Goal: Transaction & Acquisition: Book appointment/travel/reservation

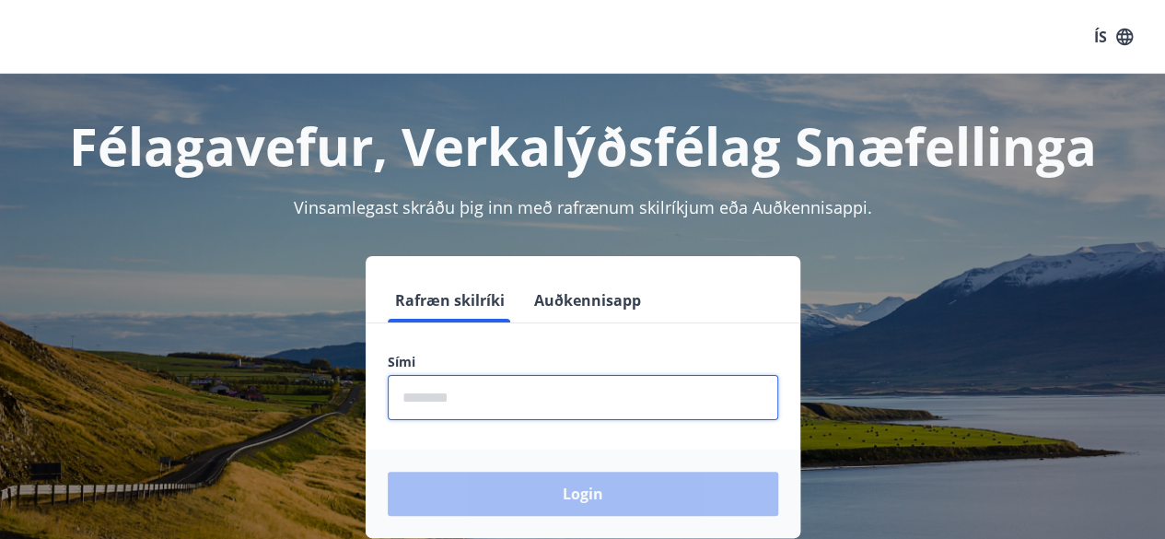
click at [556, 392] on input "phone" at bounding box center [583, 397] width 391 height 45
type input "********"
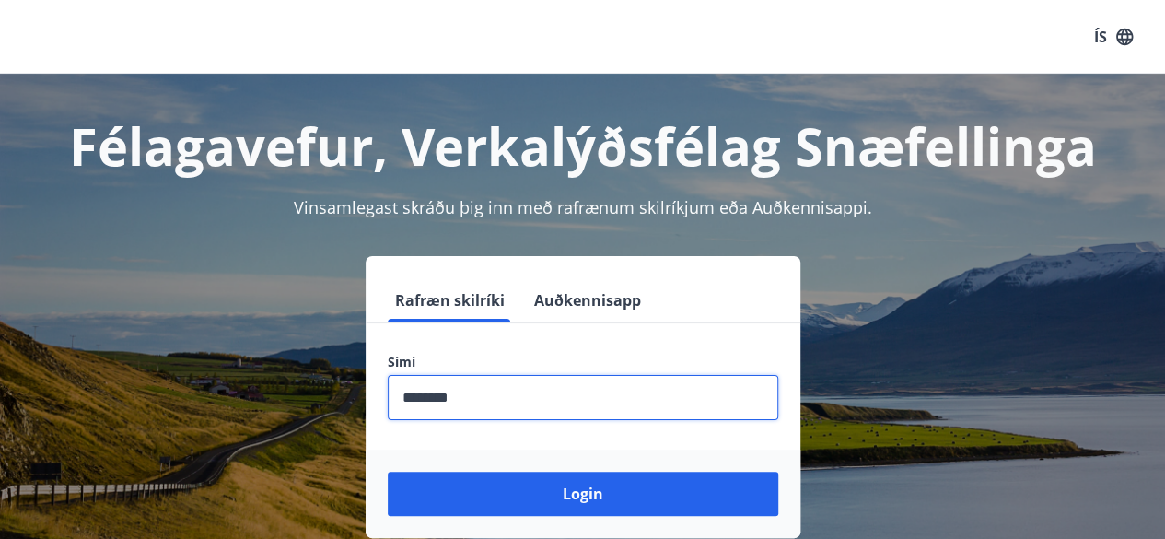
click at [388, 472] on button "Login" at bounding box center [583, 494] width 391 height 44
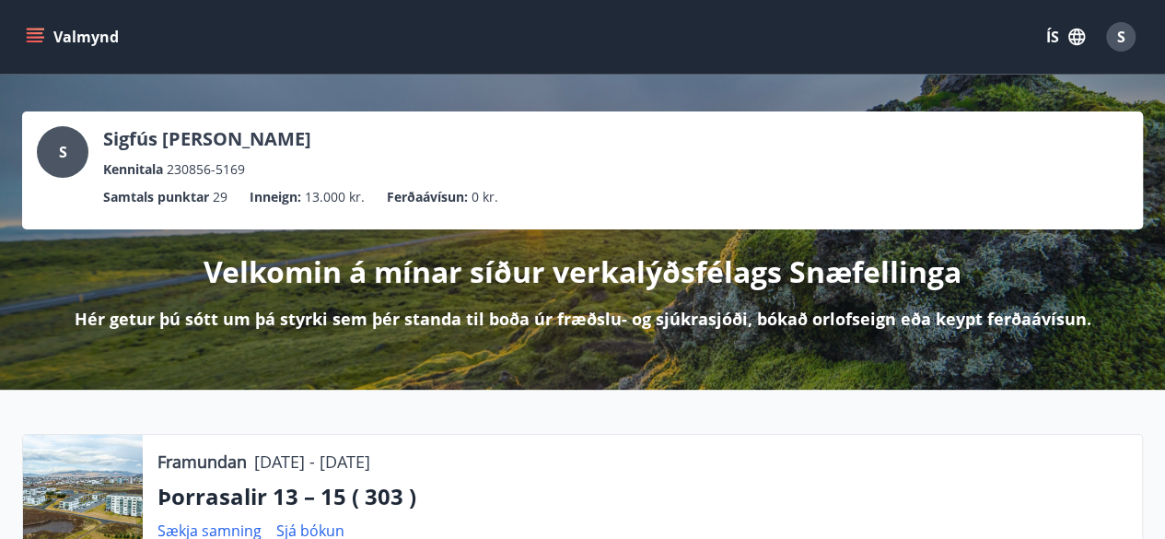
click at [35, 31] on icon "menu" at bounding box center [35, 37] width 18 height 18
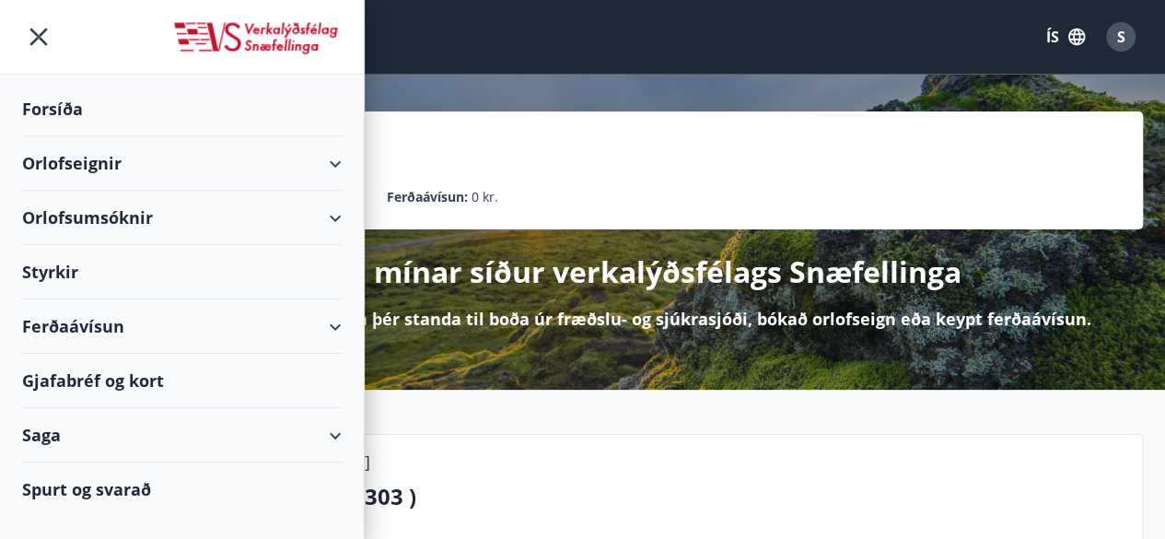
click at [71, 106] on div "Forsíða" at bounding box center [182, 109] width 320 height 54
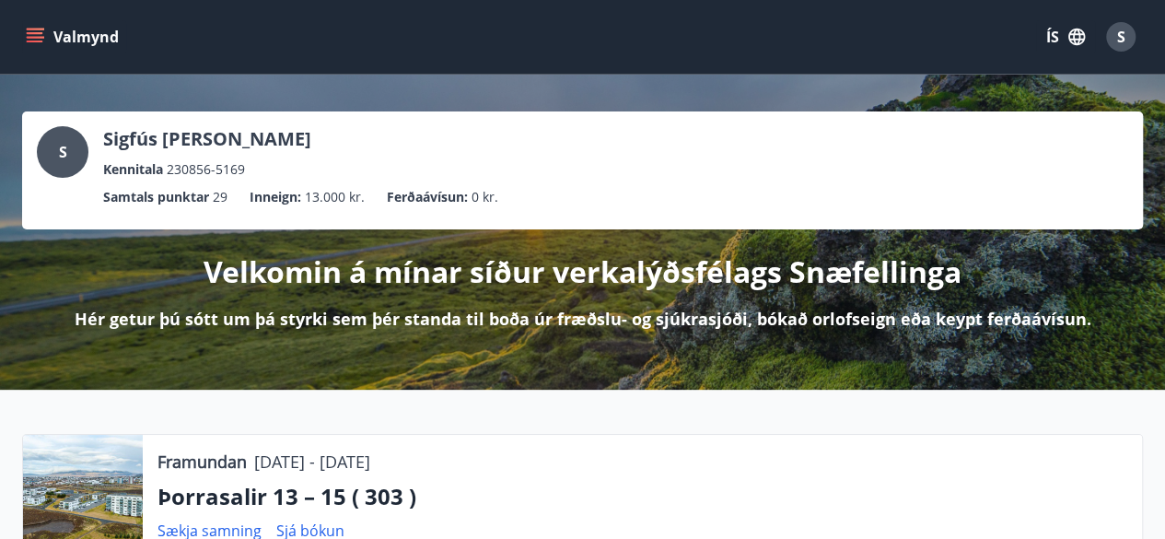
click at [71, 106] on div "S Sigfús Kristinn Þorbjörnsson Kennitala 230856-5169 Samtals punktar 29 Inneign…" at bounding box center [582, 232] width 1165 height 315
click at [26, 35] on icon "menu" at bounding box center [35, 37] width 18 height 18
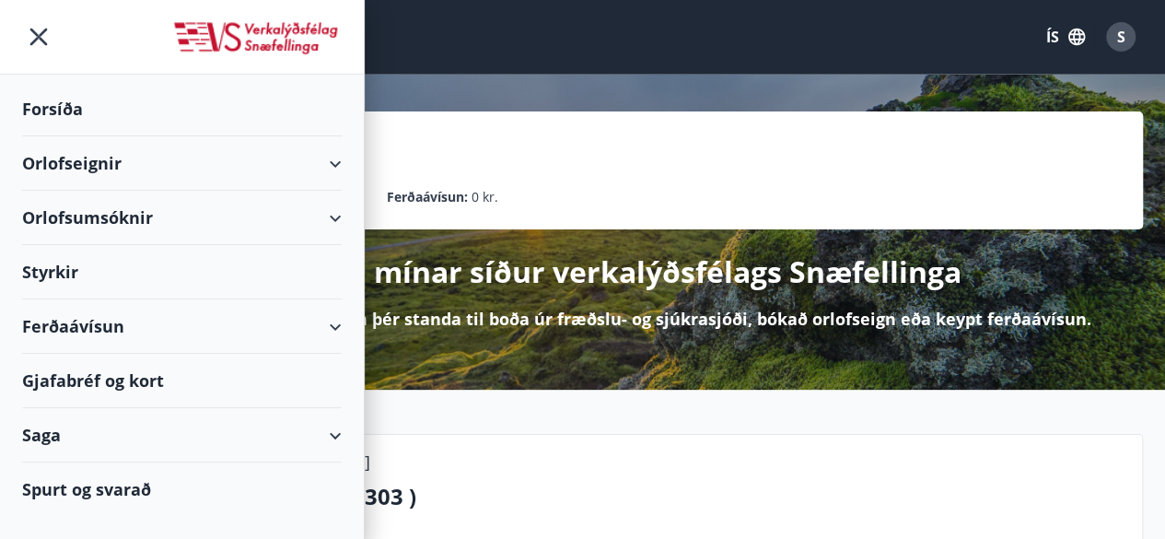
click at [106, 170] on div "Orlofseignir" at bounding box center [182, 163] width 320 height 54
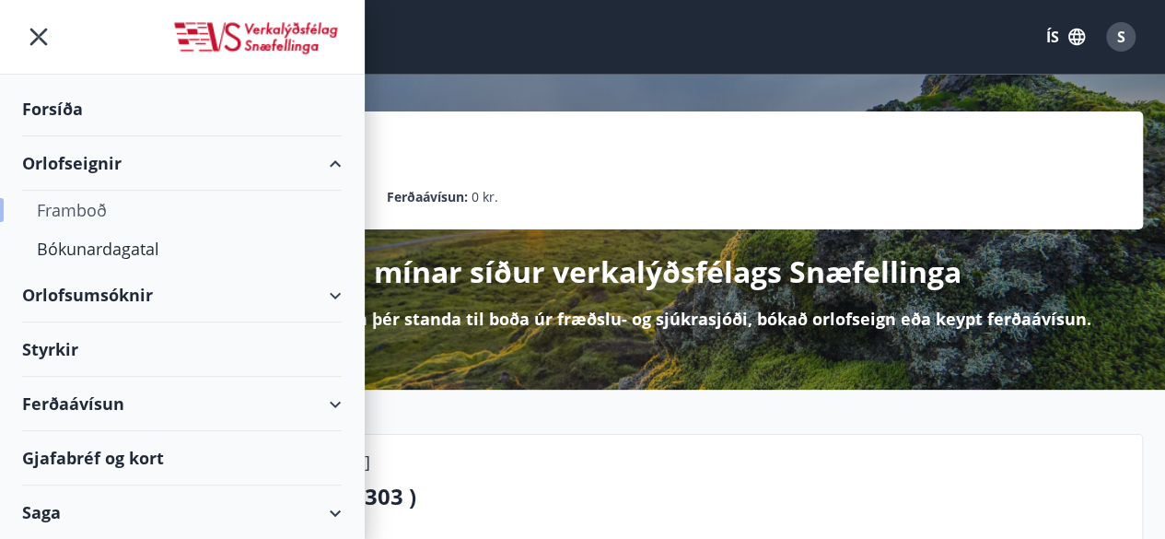
click at [105, 199] on div "Framboð" at bounding box center [182, 210] width 290 height 39
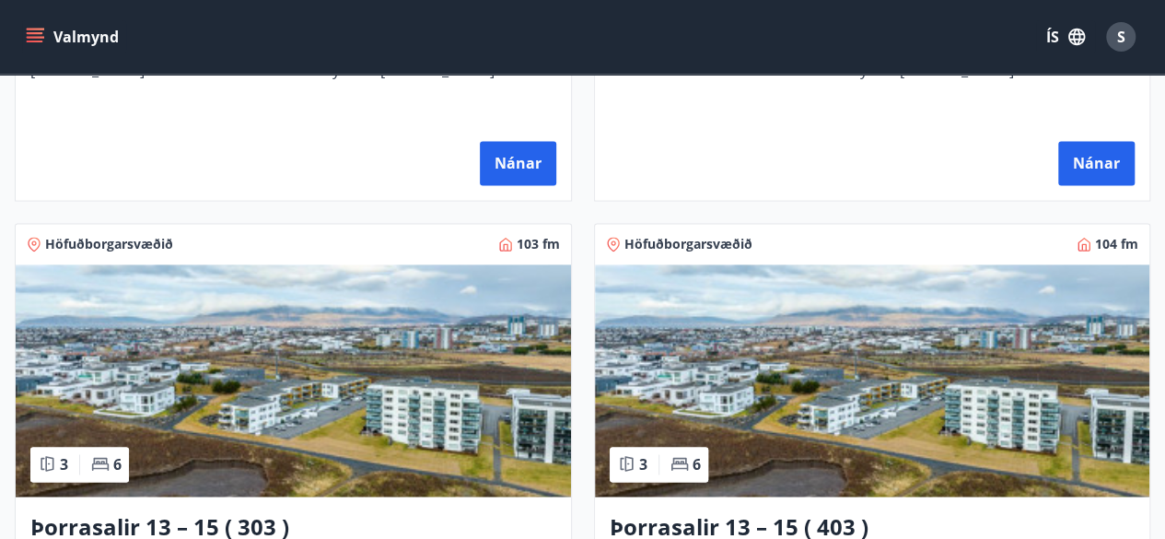
scroll to position [1290, 0]
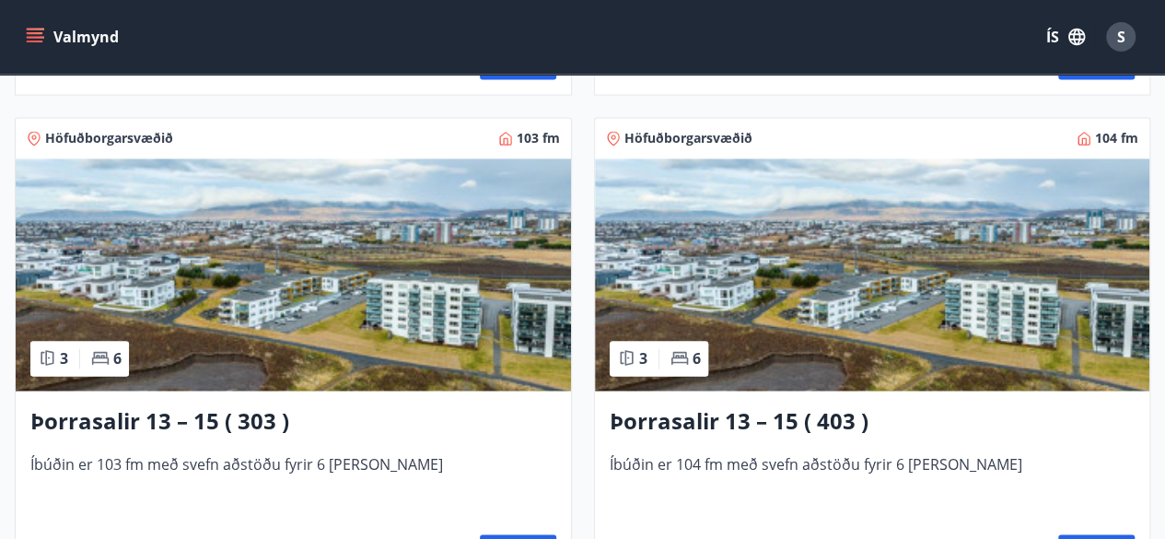
click at [392, 354] on img at bounding box center [294, 274] width 556 height 232
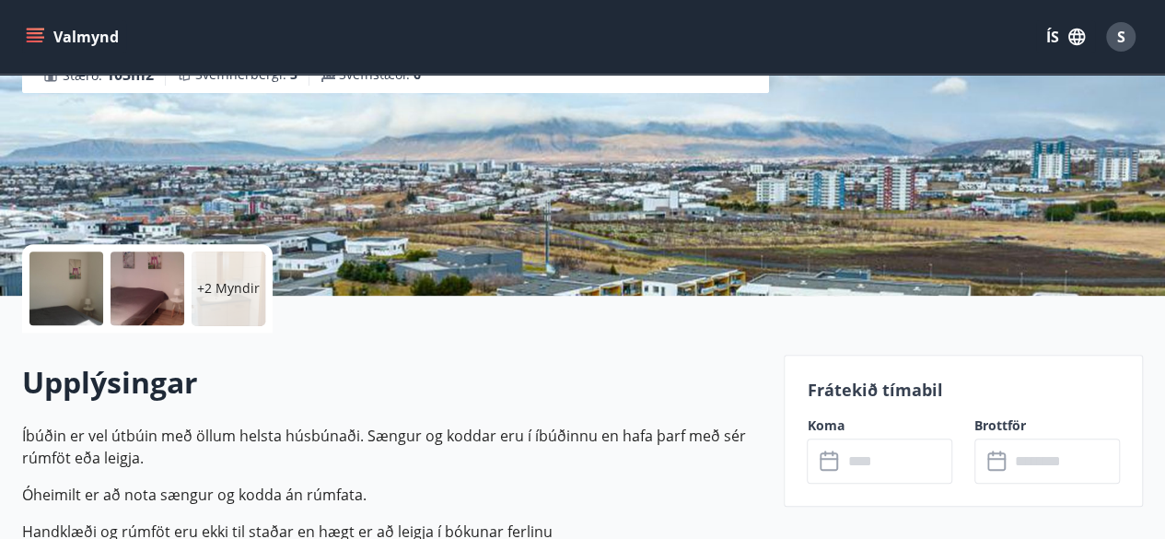
scroll to position [295, 0]
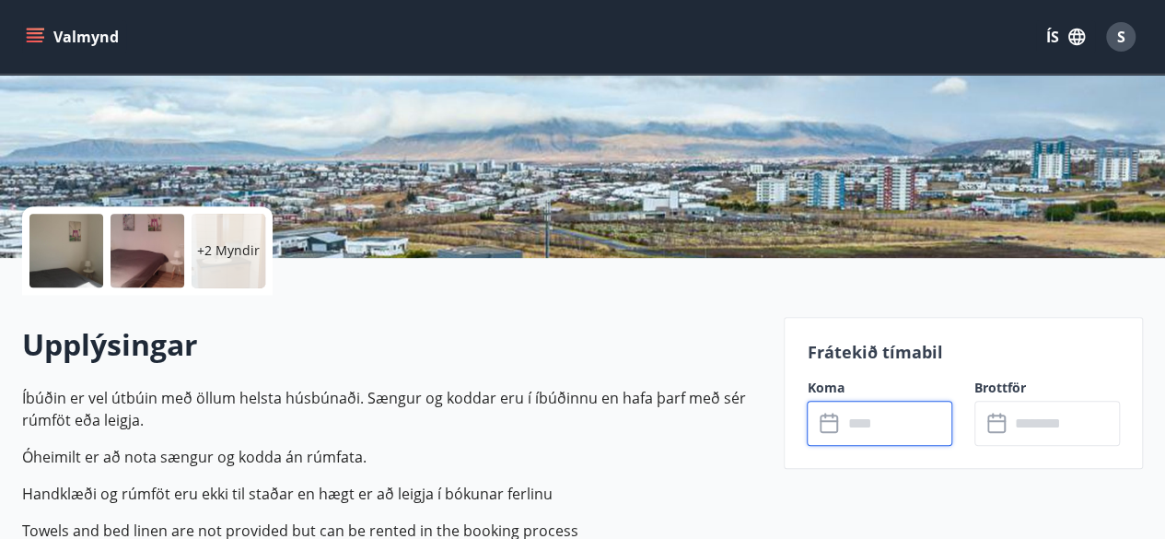
click at [908, 425] on input "text" at bounding box center [897, 423] width 111 height 45
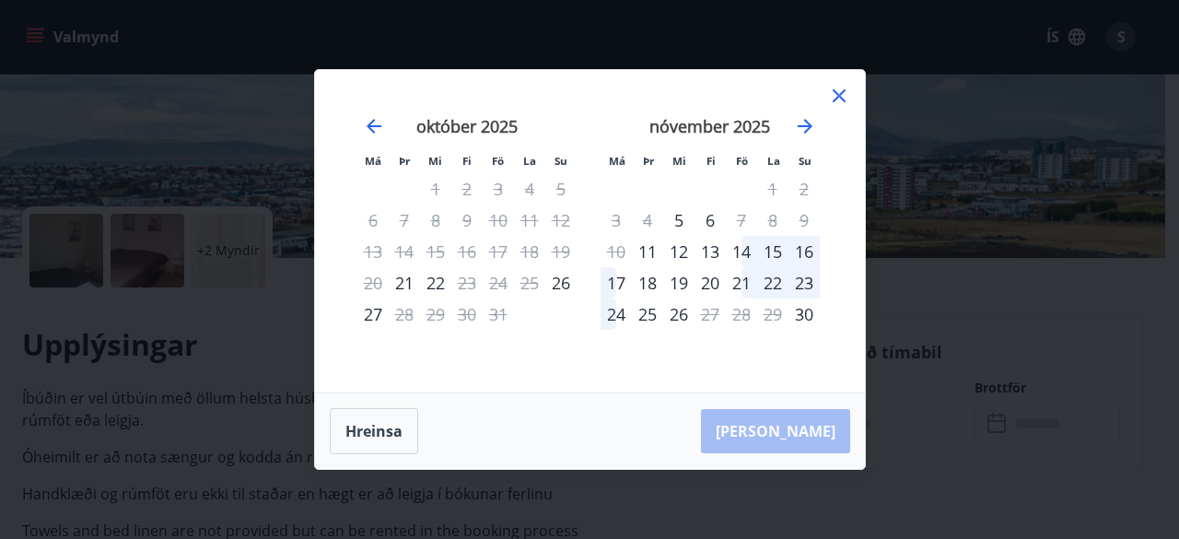
click at [840, 90] on icon at bounding box center [839, 96] width 22 height 22
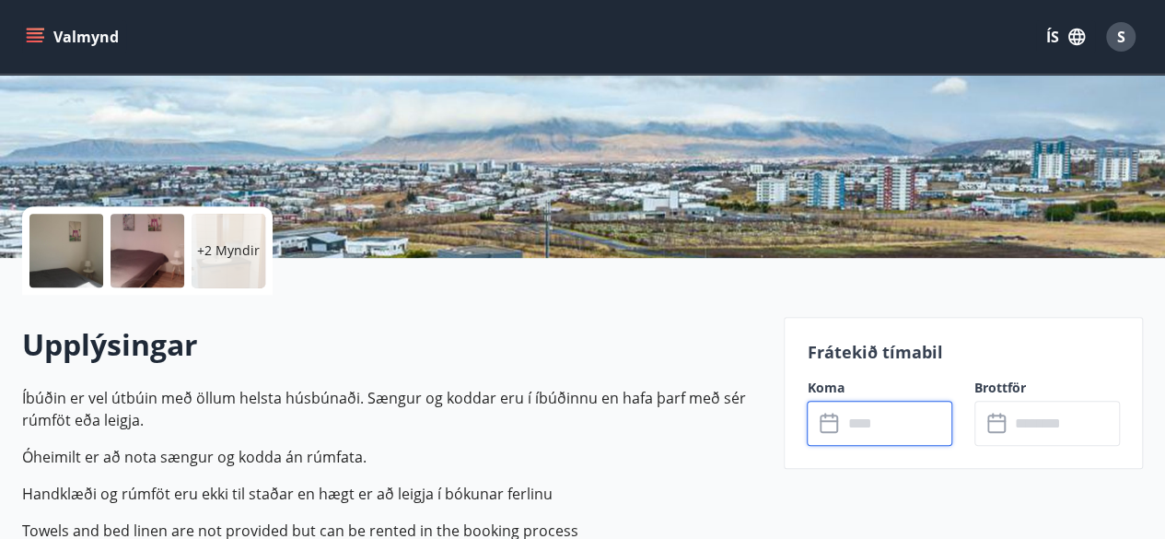
scroll to position [301, 0]
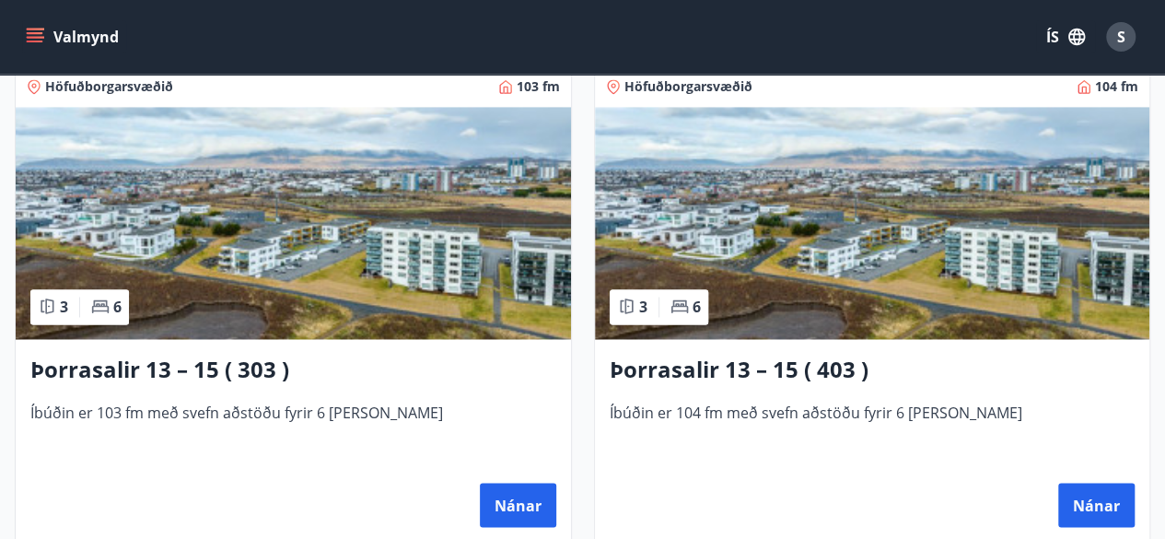
scroll to position [1437, 0]
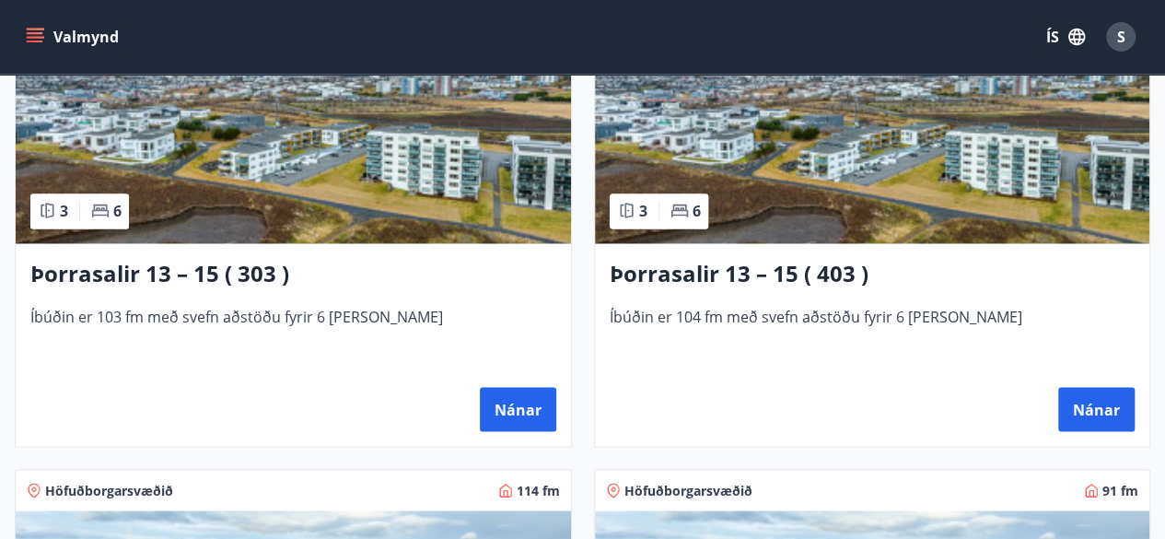
click at [993, 215] on img at bounding box center [873, 127] width 556 height 232
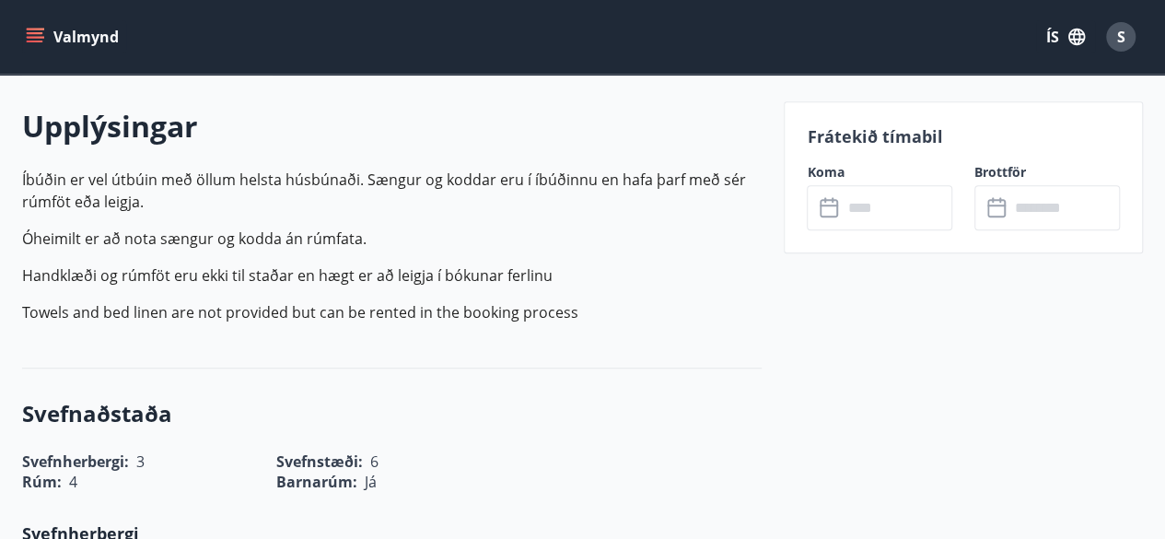
scroll to position [516, 0]
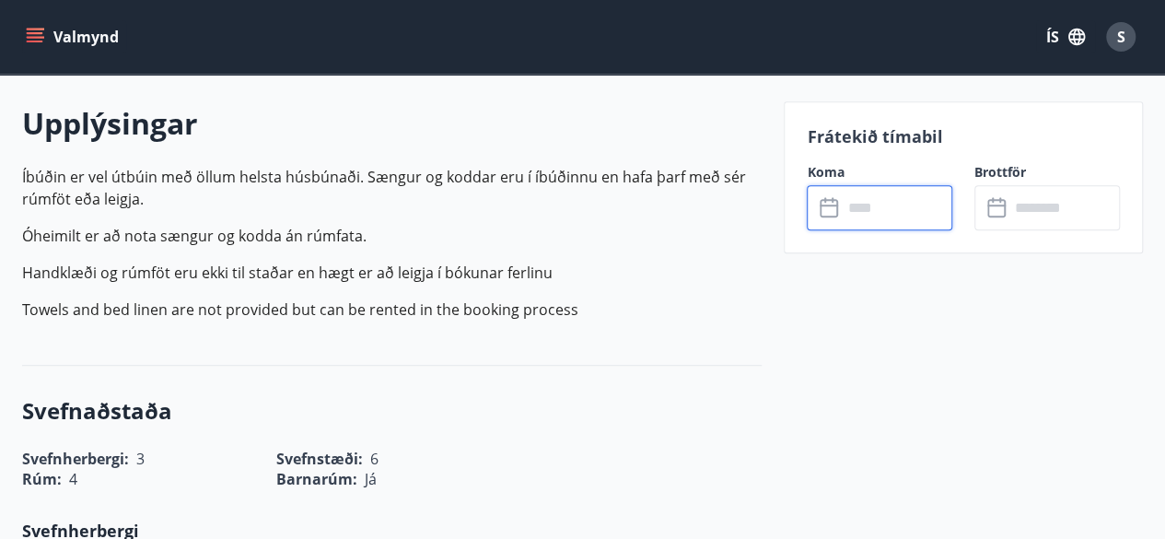
click at [881, 205] on input "text" at bounding box center [897, 207] width 111 height 45
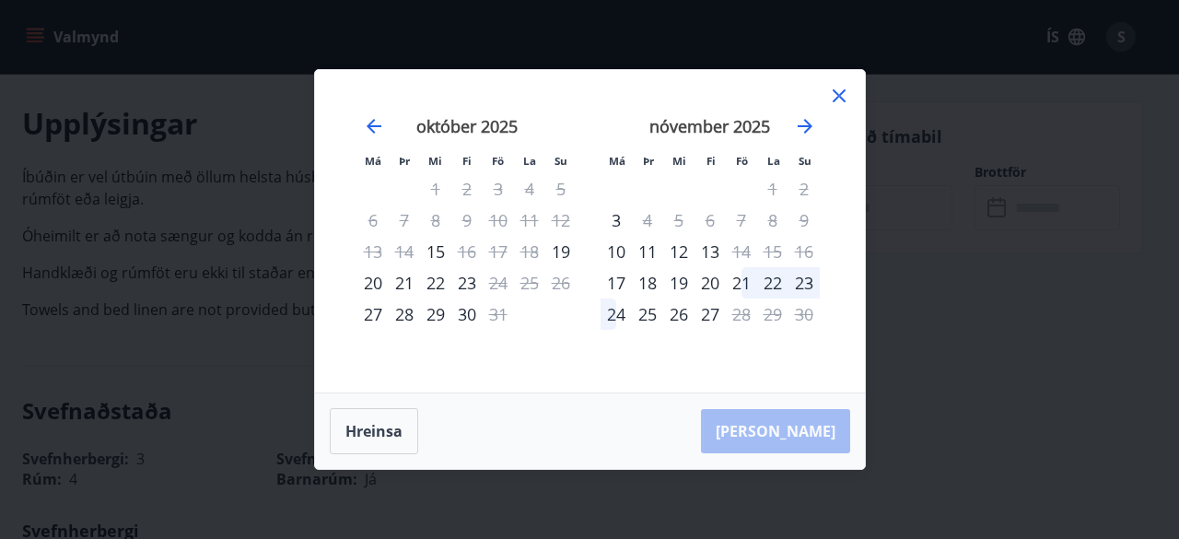
click at [843, 95] on icon at bounding box center [839, 96] width 22 height 22
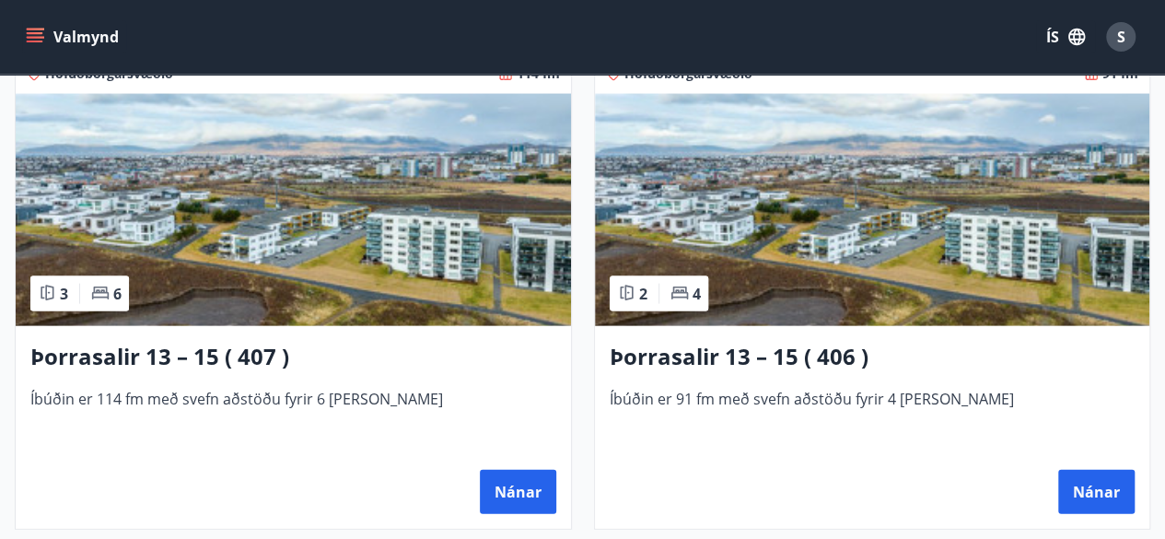
scroll to position [1879, 0]
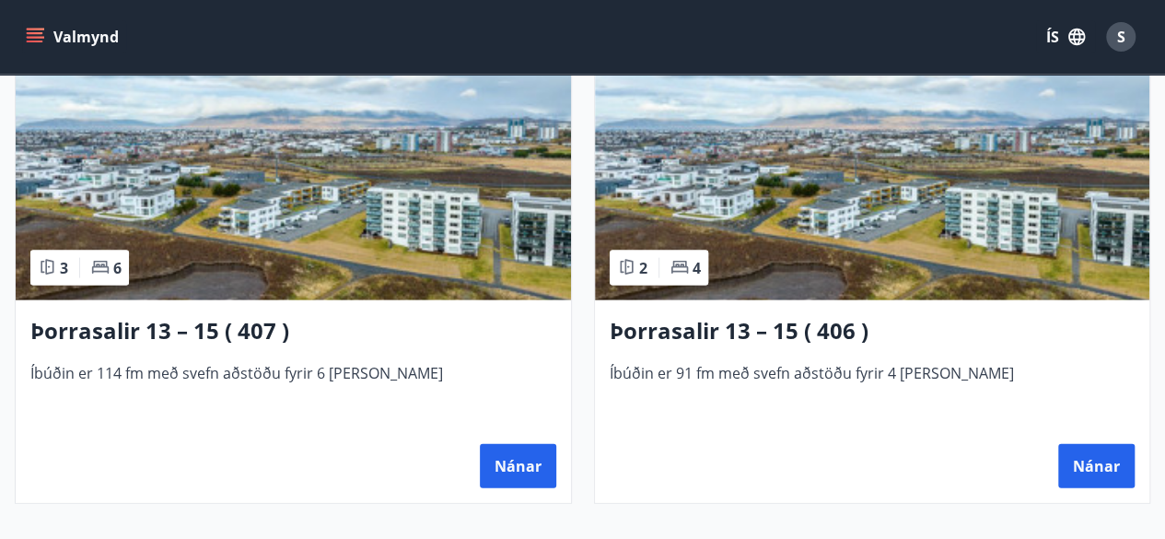
click at [536, 170] on img at bounding box center [294, 184] width 556 height 232
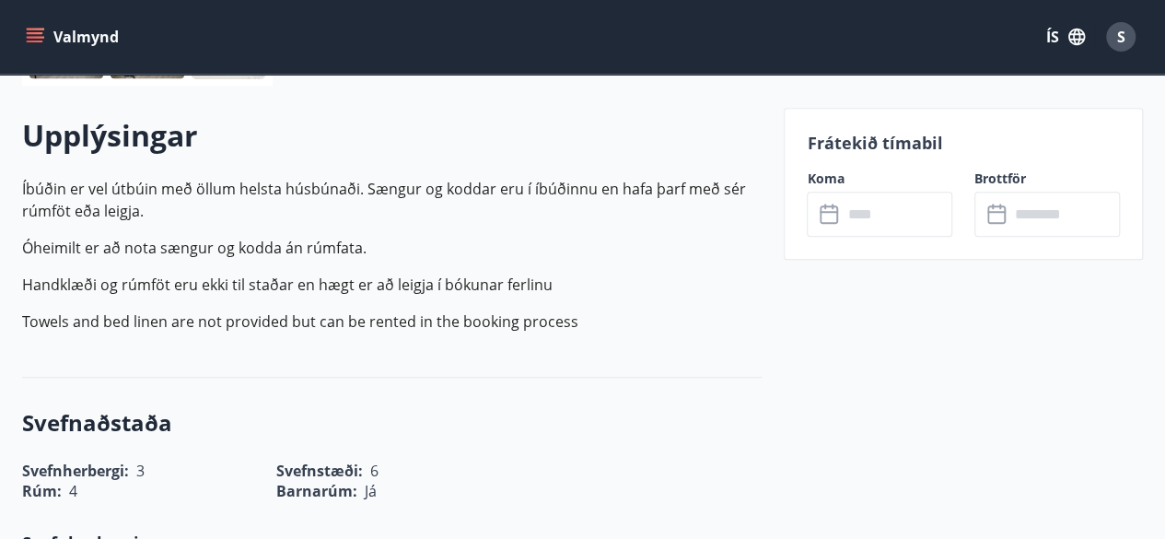
scroll to position [516, 0]
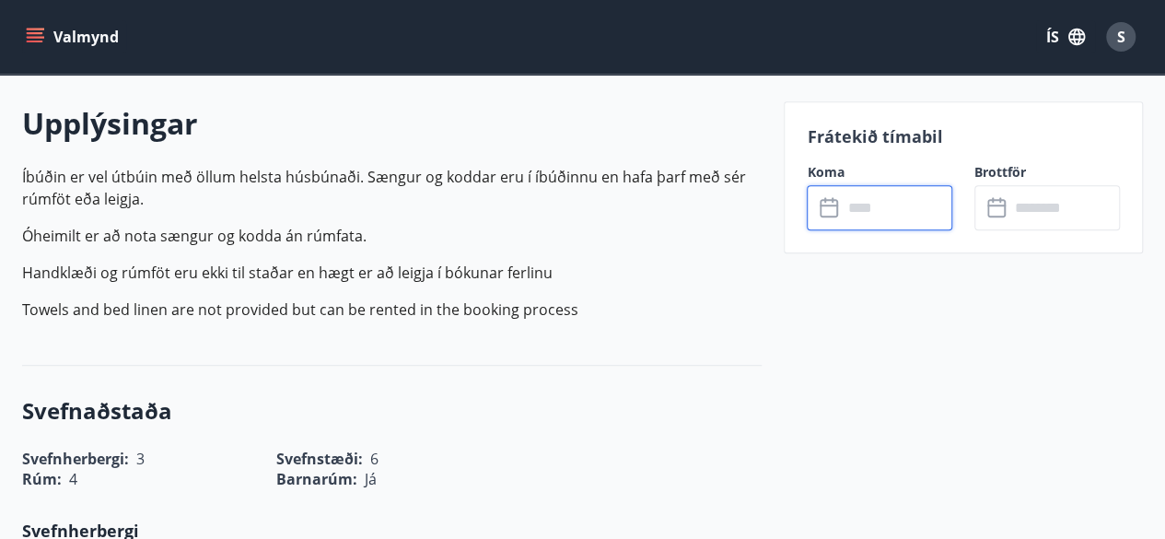
click at [897, 212] on input "text" at bounding box center [897, 207] width 111 height 45
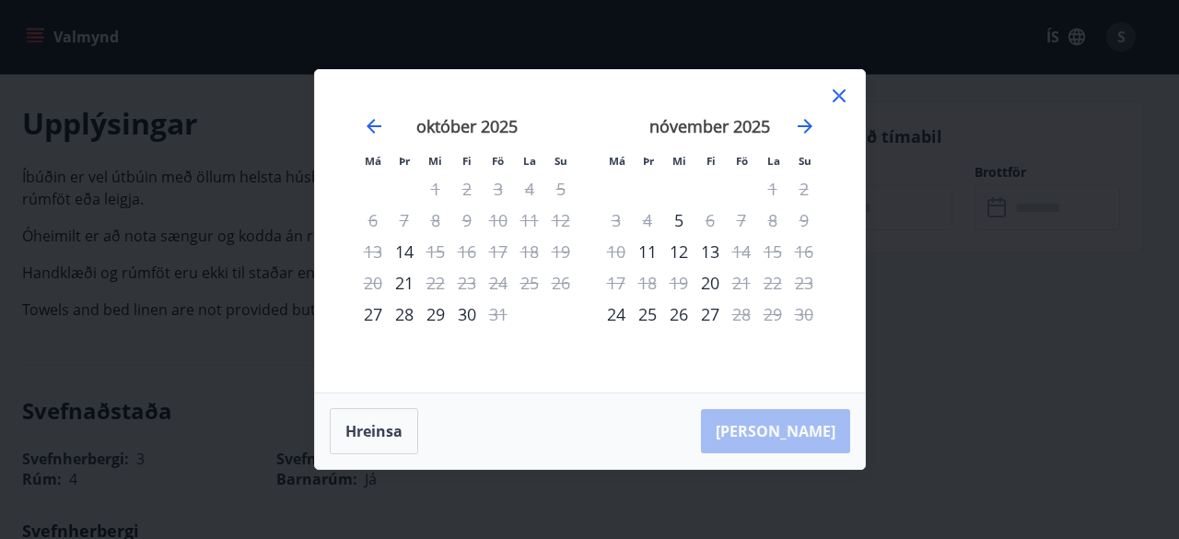
click at [837, 88] on icon at bounding box center [839, 96] width 22 height 22
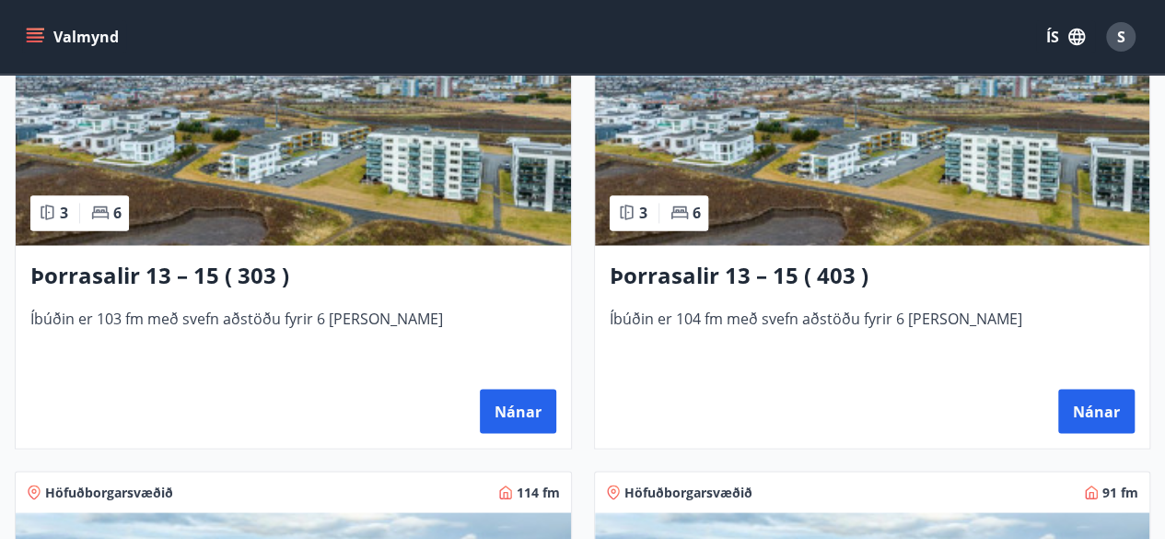
scroll to position [1437, 0]
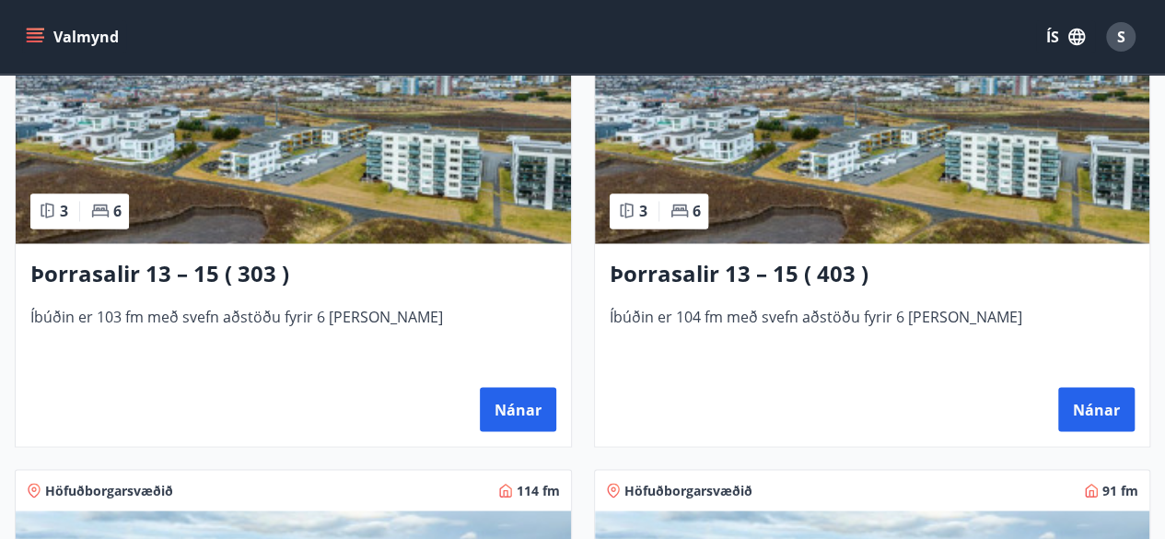
click at [1011, 208] on img at bounding box center [873, 127] width 556 height 232
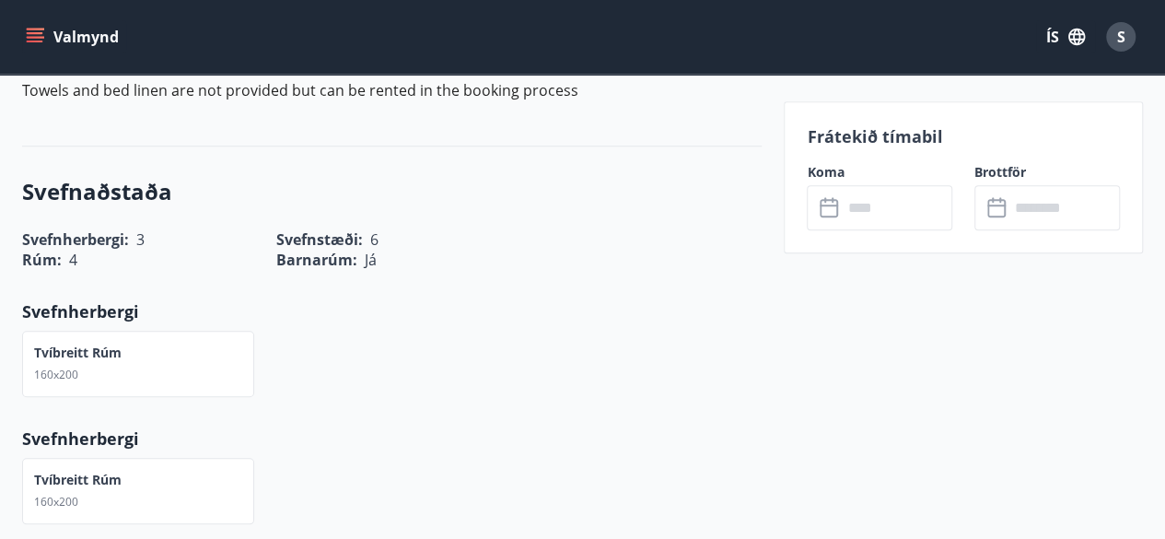
scroll to position [737, 0]
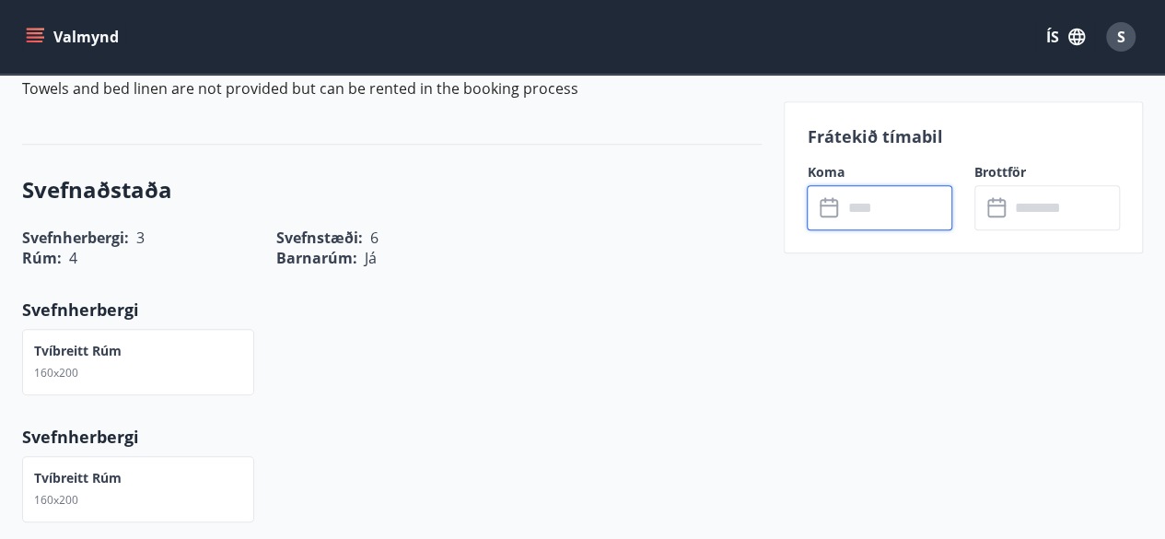
click at [894, 208] on input "text" at bounding box center [897, 207] width 111 height 45
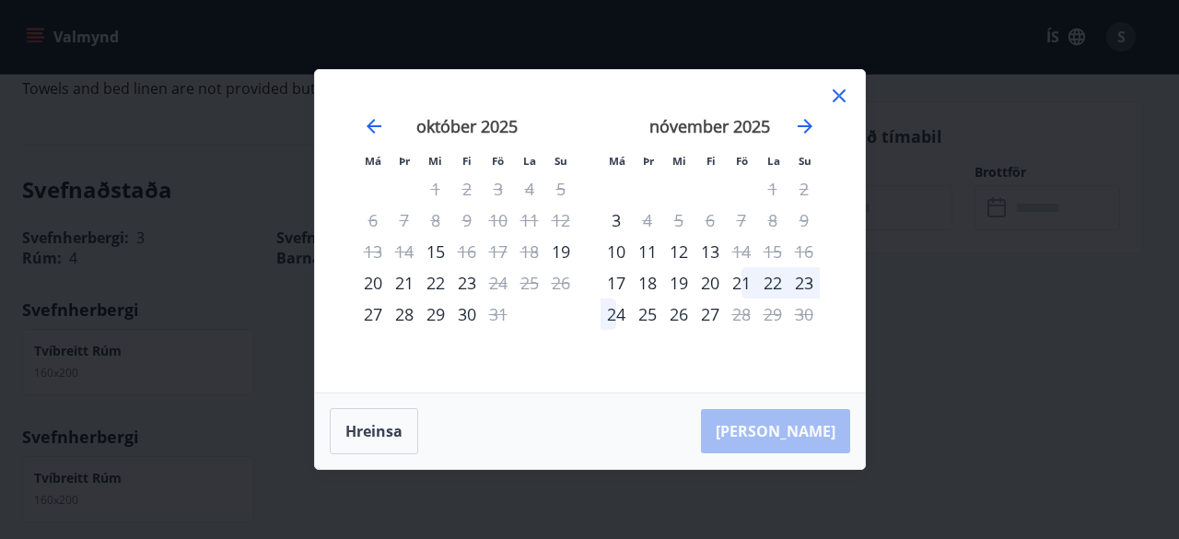
click at [841, 93] on icon at bounding box center [839, 95] width 13 height 13
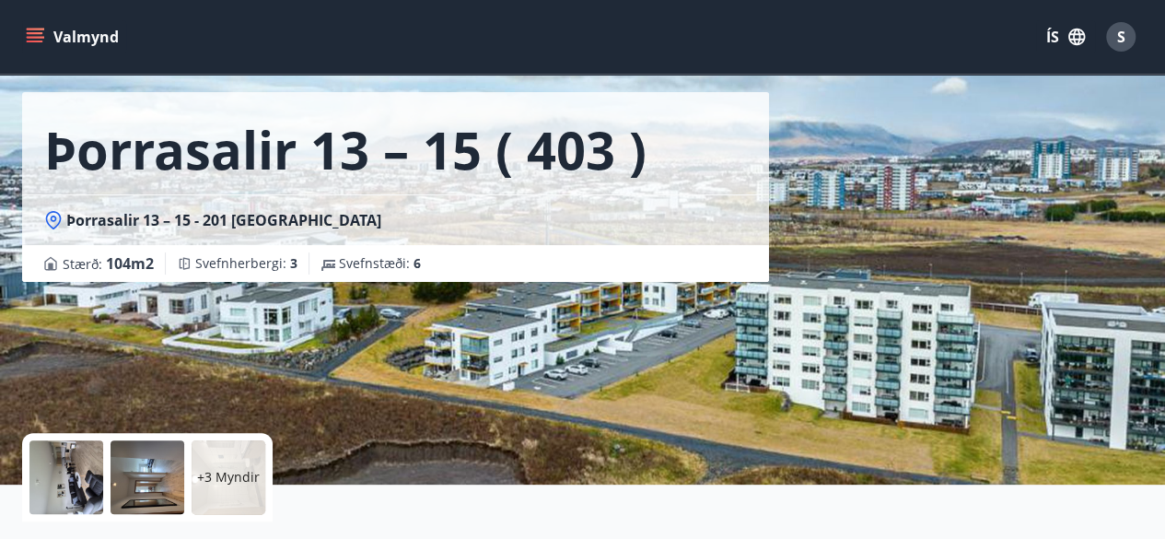
scroll to position [0, 0]
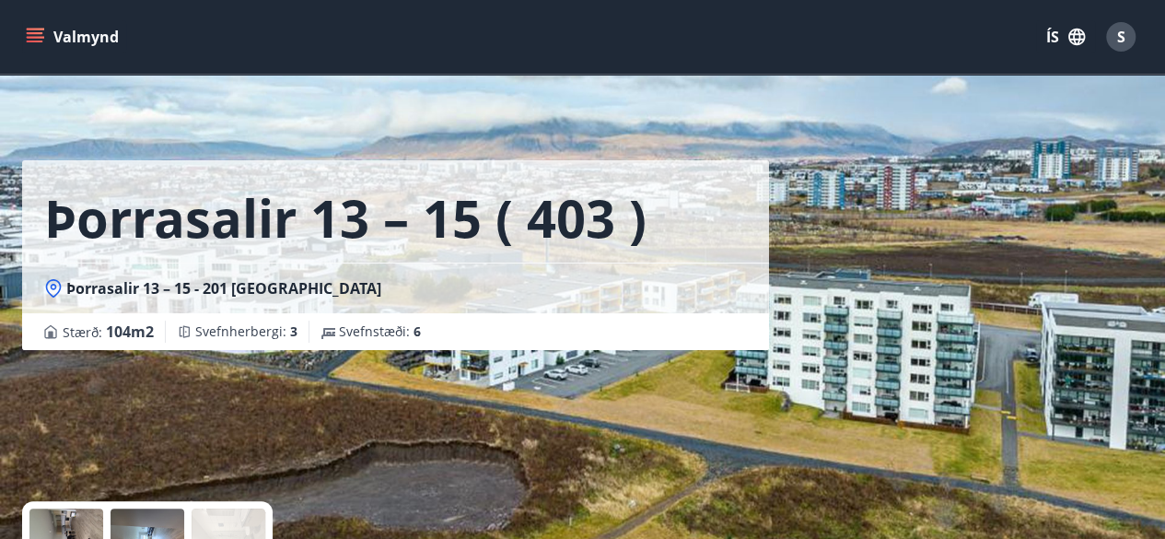
click at [28, 37] on icon "menu" at bounding box center [37, 37] width 20 height 2
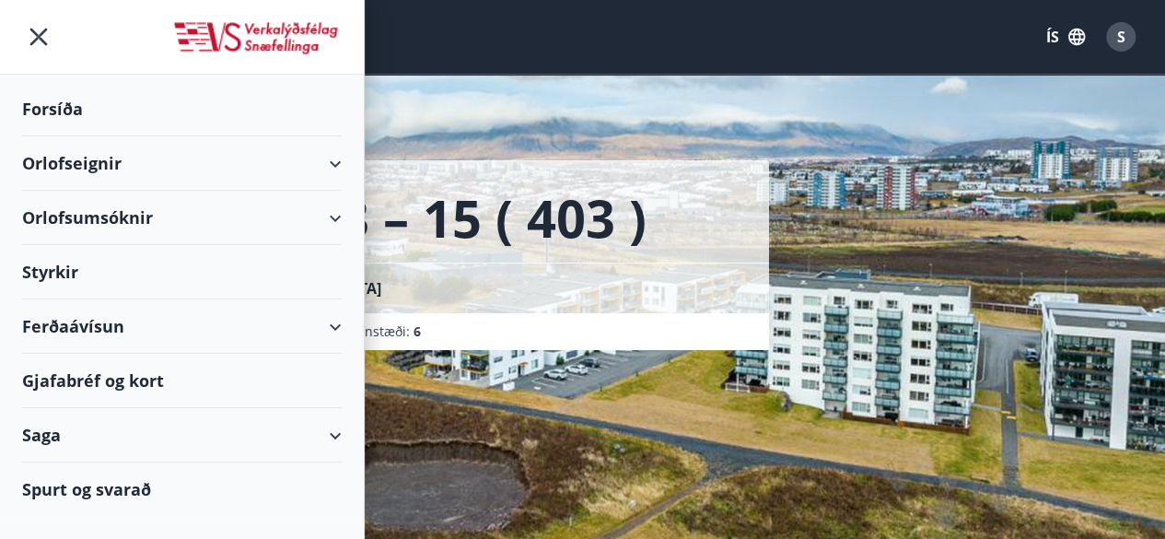
click at [88, 158] on div "Orlofseignir" at bounding box center [182, 163] width 320 height 54
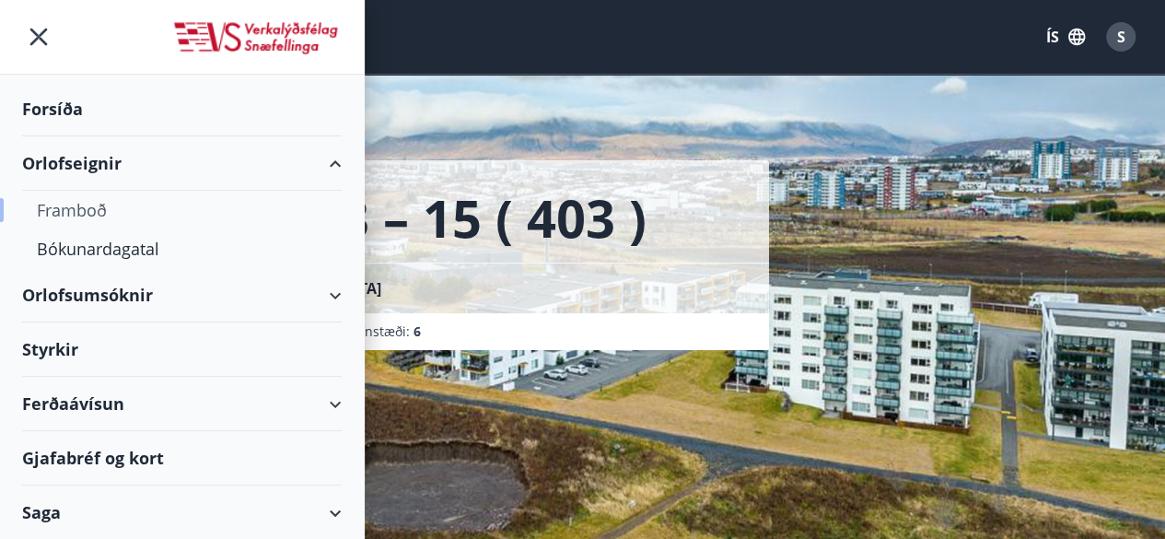
click at [88, 207] on div "Framboð" at bounding box center [182, 210] width 290 height 39
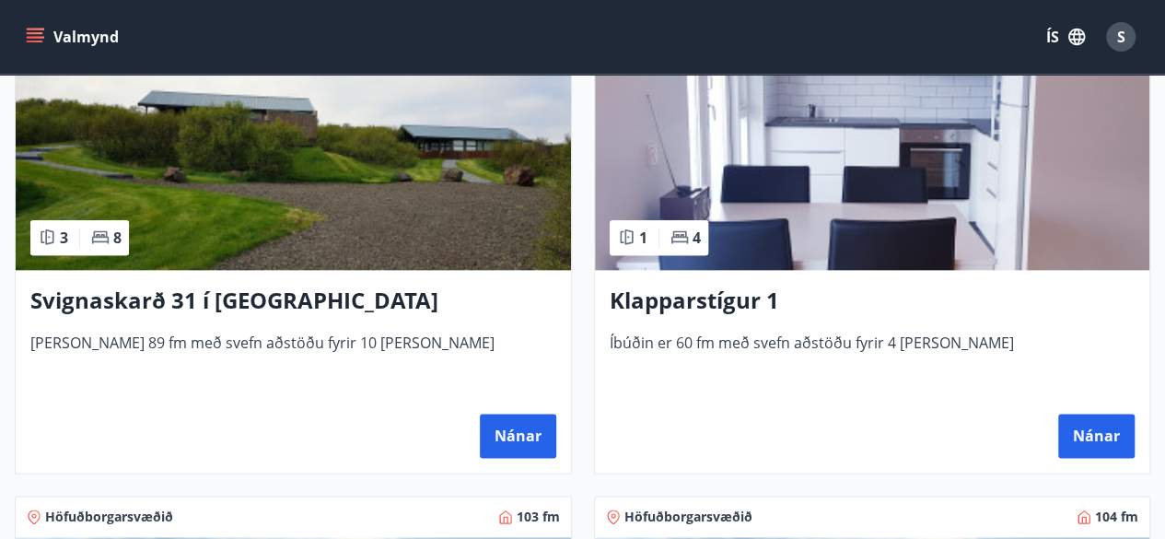
scroll to position [921, 0]
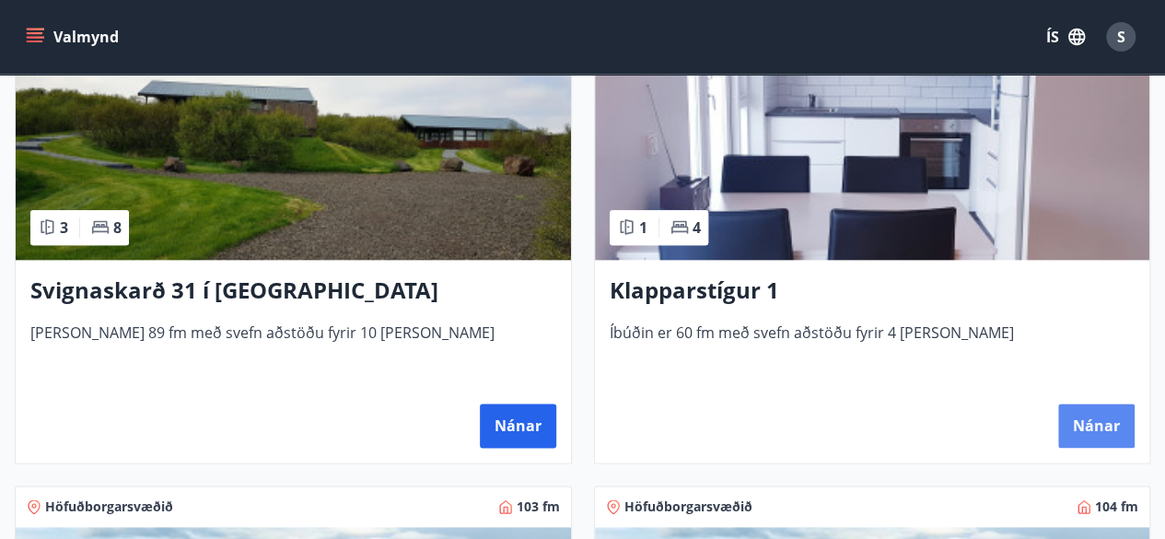
click at [1093, 423] on button "Nánar" at bounding box center [1097, 426] width 76 height 44
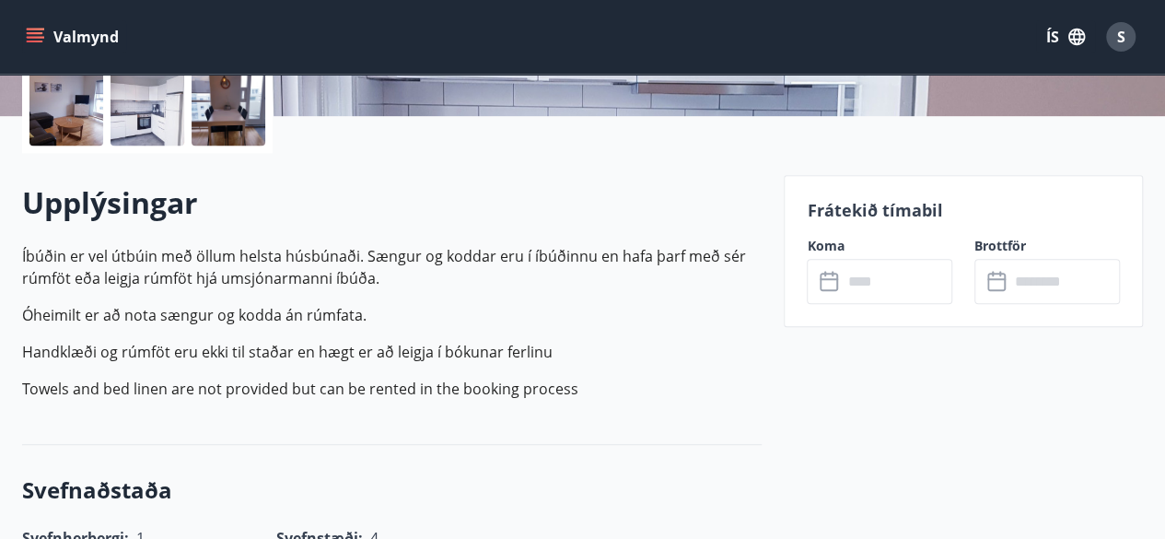
scroll to position [442, 0]
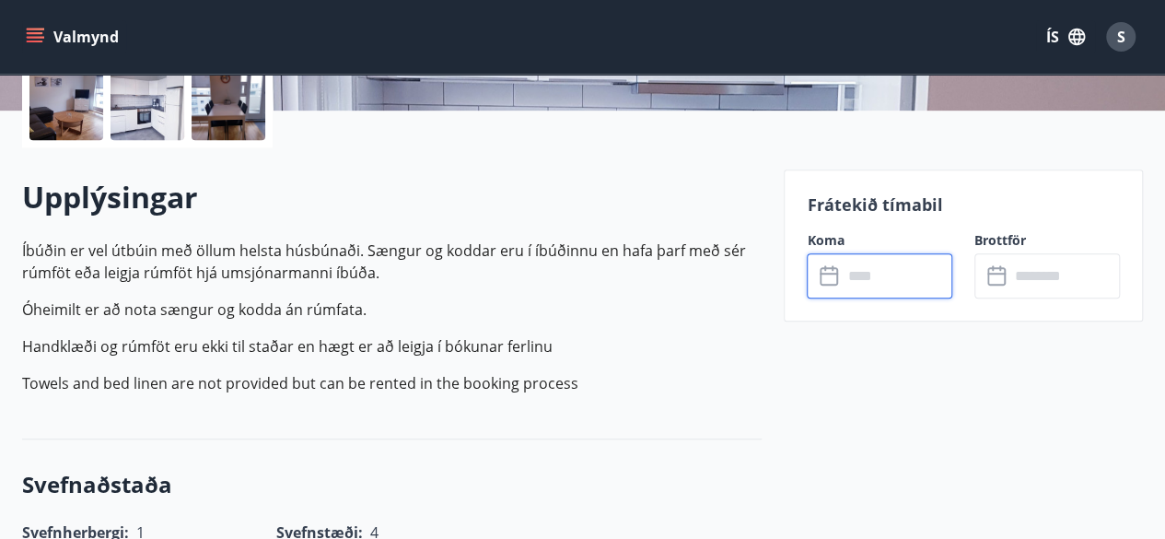
click at [896, 288] on input "text" at bounding box center [897, 275] width 111 height 45
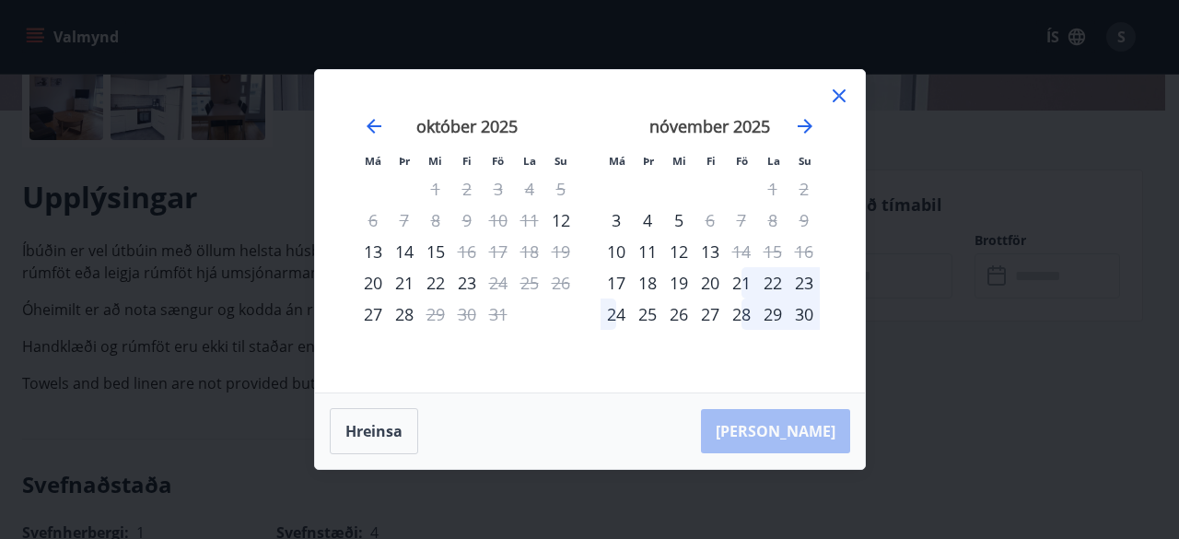
click at [372, 246] on div "13" at bounding box center [372, 251] width 31 height 31
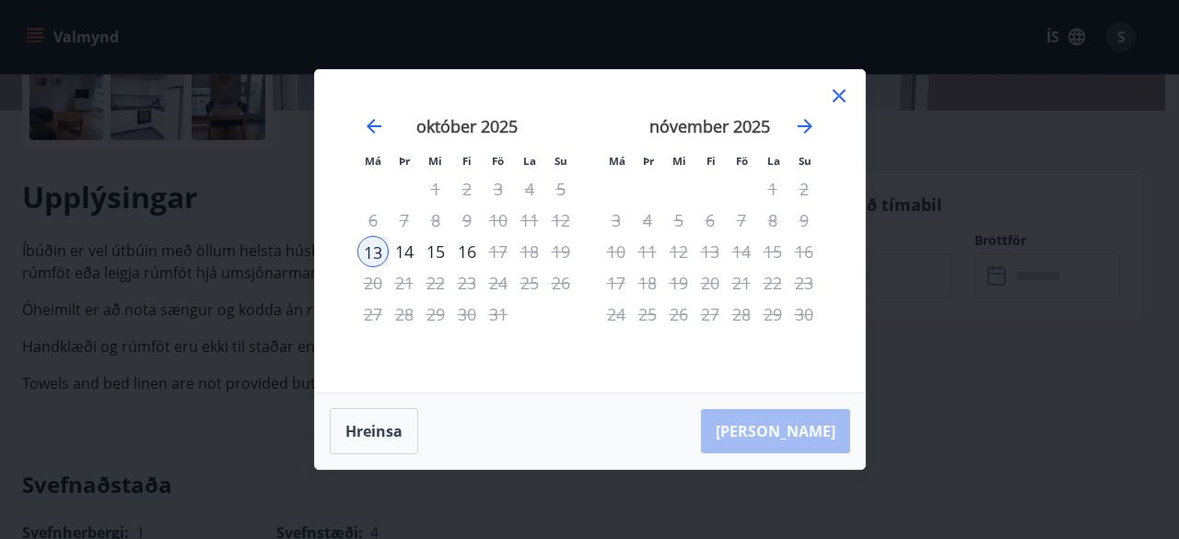
click at [440, 250] on div "15" at bounding box center [435, 251] width 31 height 31
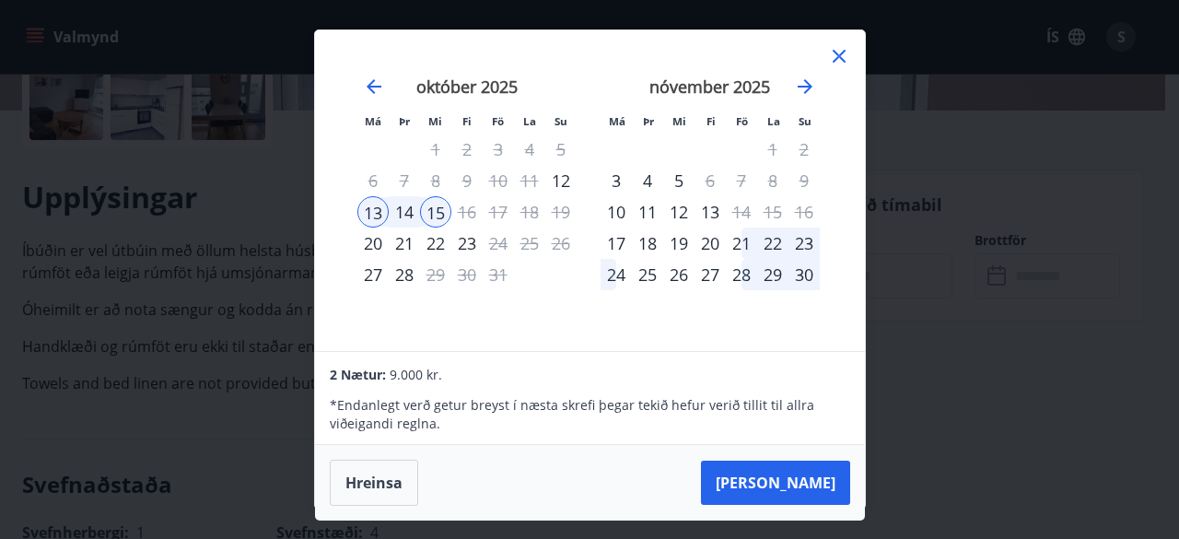
click at [1043, 344] on div "Má Þr Mi Fi Fö La Su Má Þr Mi Fi Fö La Su september 2025 1 2 3 4 5 6 7 8 9 10 1…" at bounding box center [589, 269] width 1179 height 539
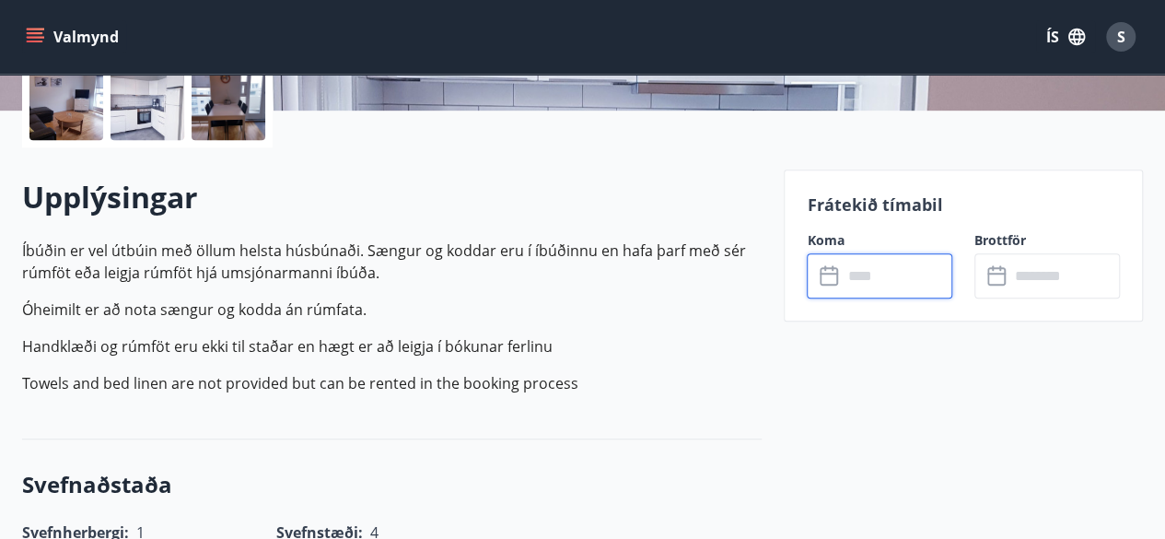
click at [894, 272] on input "text" at bounding box center [897, 275] width 111 height 45
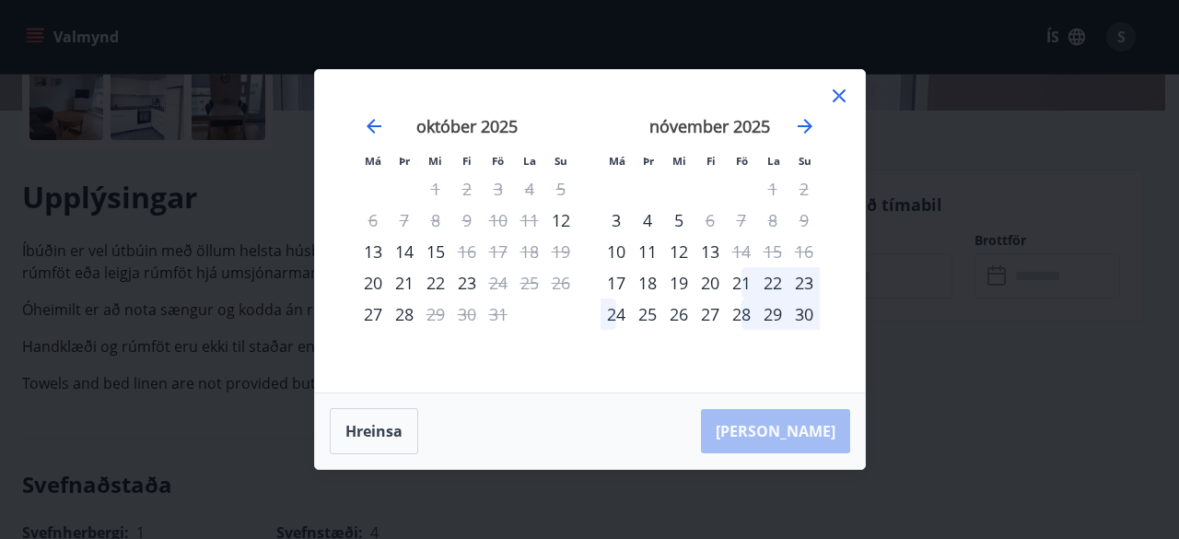
click at [372, 252] on div "13" at bounding box center [372, 251] width 31 height 31
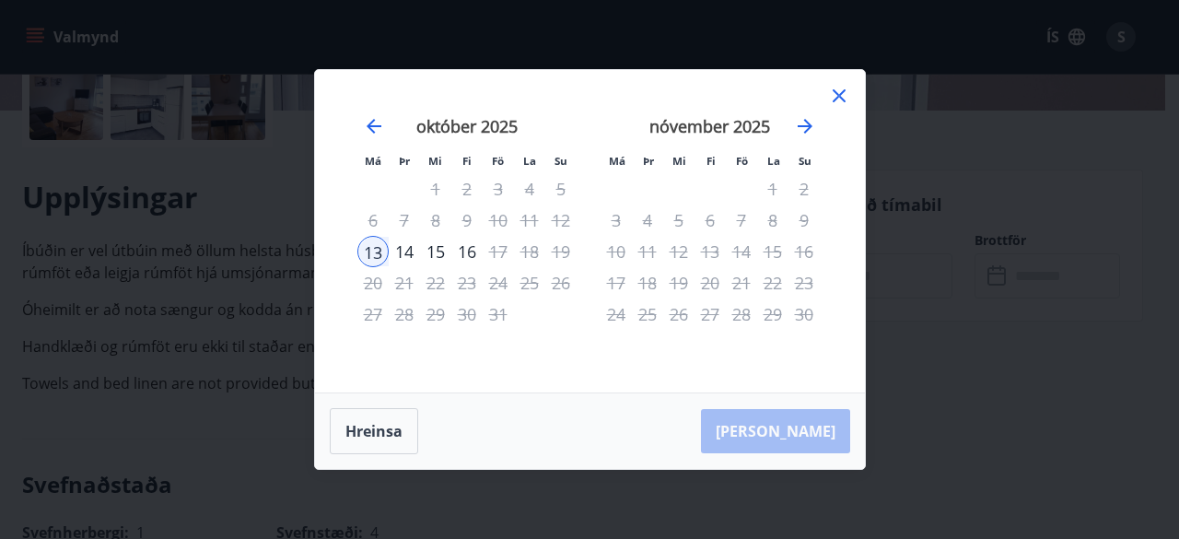
click at [437, 248] on div "15" at bounding box center [435, 251] width 31 height 31
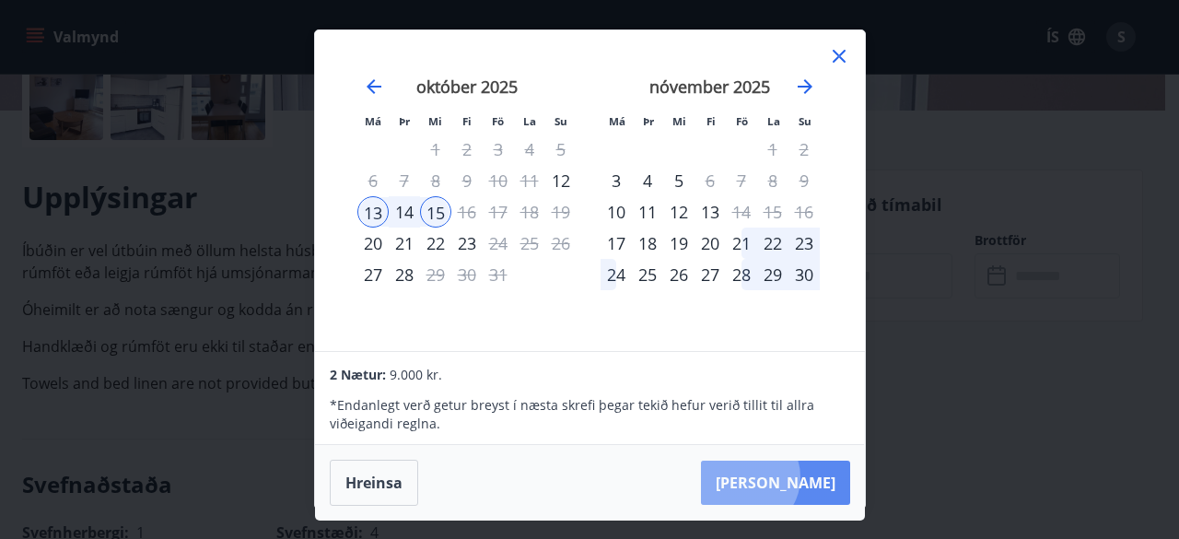
click at [803, 476] on button "Taka Frá" at bounding box center [775, 483] width 149 height 44
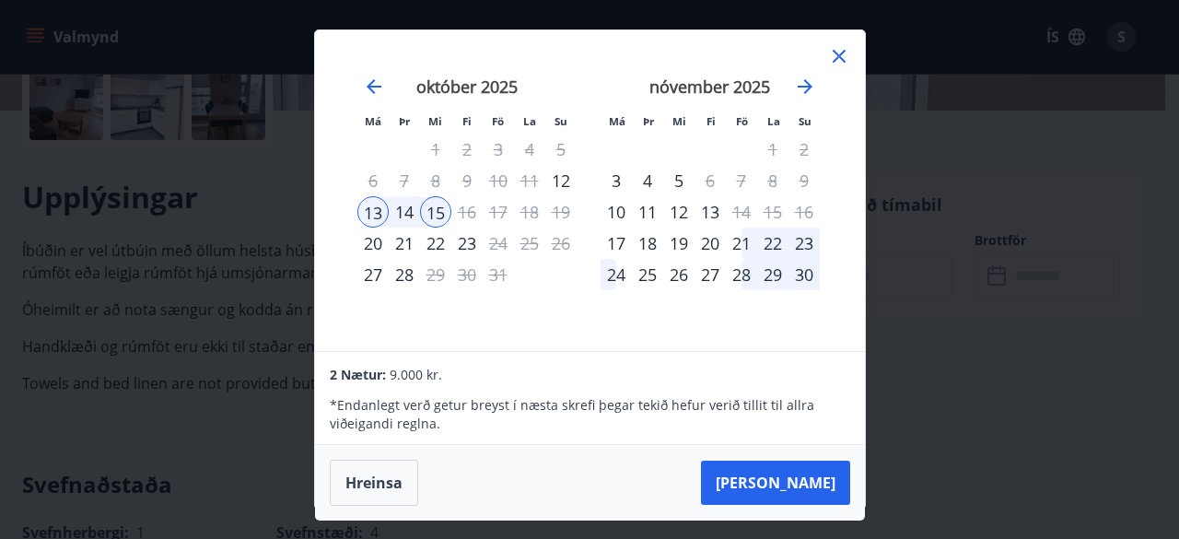
click at [840, 51] on icon at bounding box center [839, 56] width 22 height 22
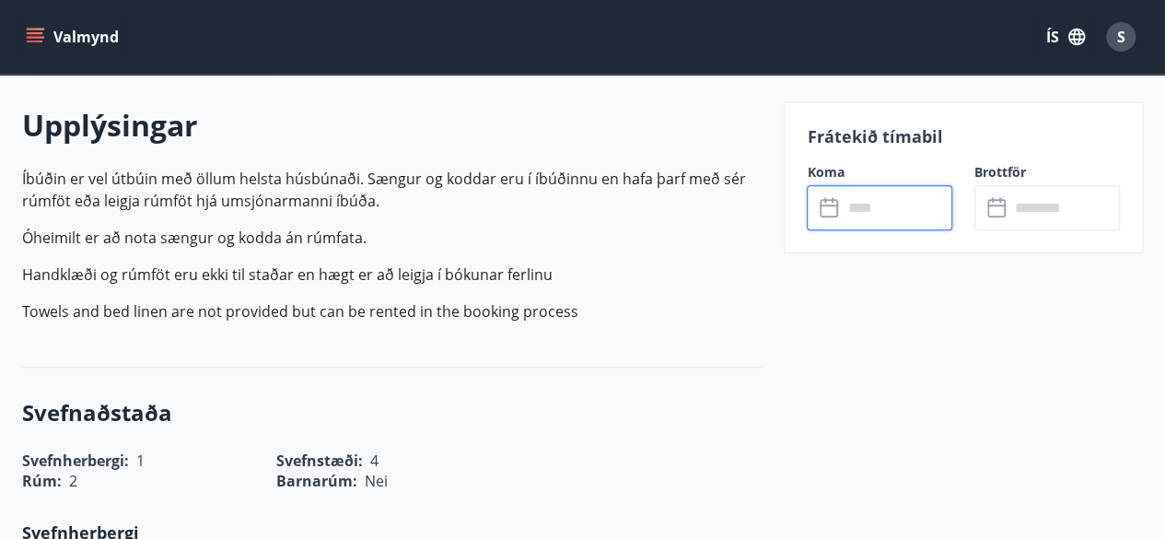
scroll to position [516, 0]
click at [901, 206] on input "text" at bounding box center [897, 207] width 111 height 45
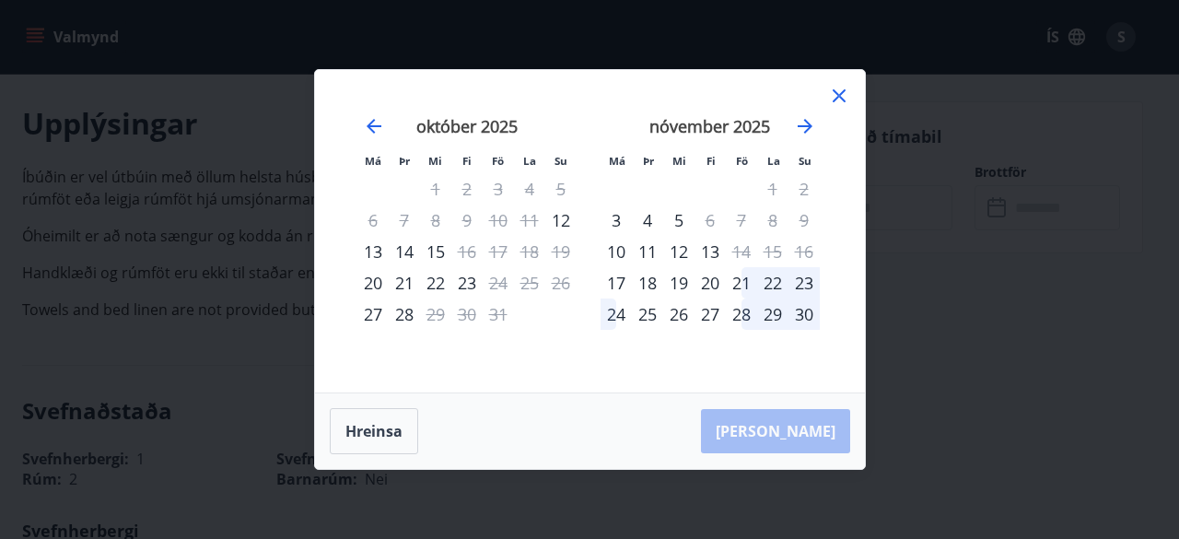
click at [372, 250] on div "13" at bounding box center [372, 251] width 31 height 31
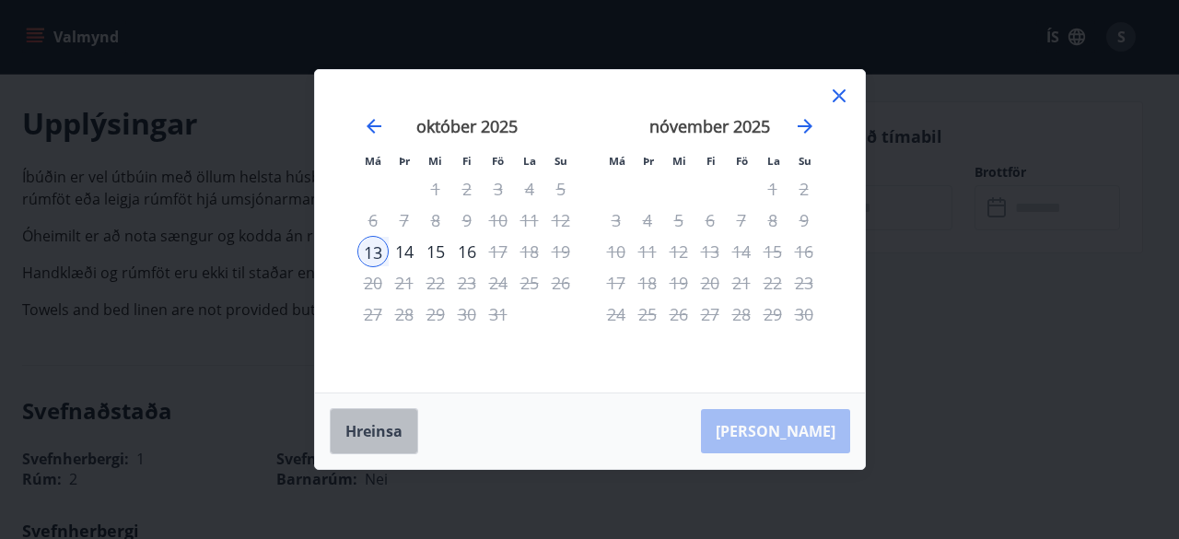
click at [369, 427] on button "Hreinsa" at bounding box center [374, 431] width 88 height 46
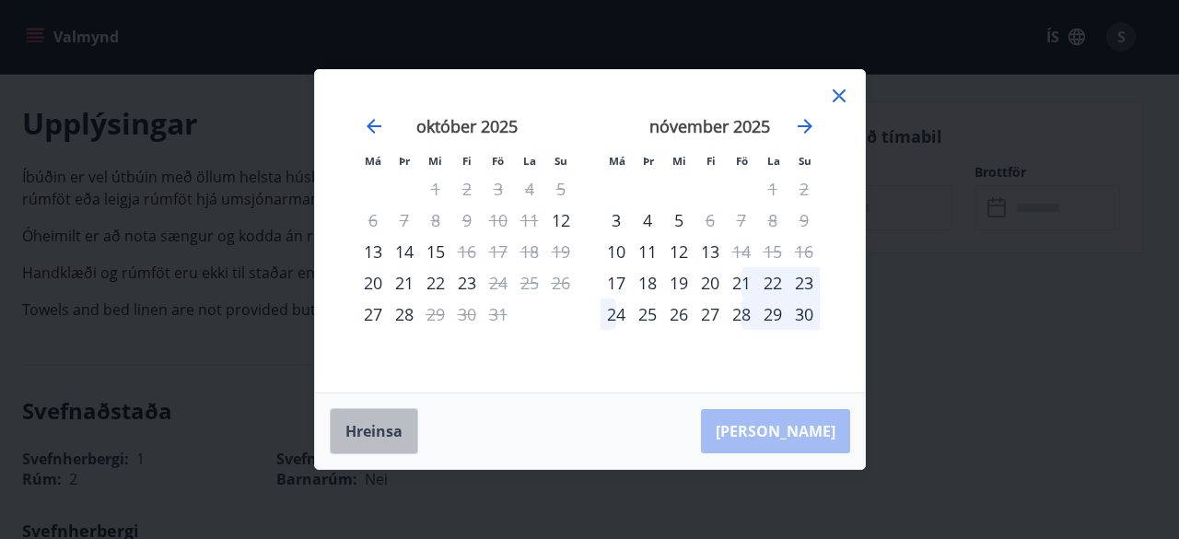
drag, startPoint x: 369, startPoint y: 427, endPoint x: 411, endPoint y: 428, distance: 42.4
drag, startPoint x: 411, startPoint y: 428, endPoint x: 940, endPoint y: 237, distance: 562.5
click at [940, 237] on div "Má Þr Mi Fi Fö La Su Má Þr Mi Fi Fö La Su september 2025 1 2 3 4 5 6 7 8 9 10 1…" at bounding box center [589, 269] width 1179 height 539
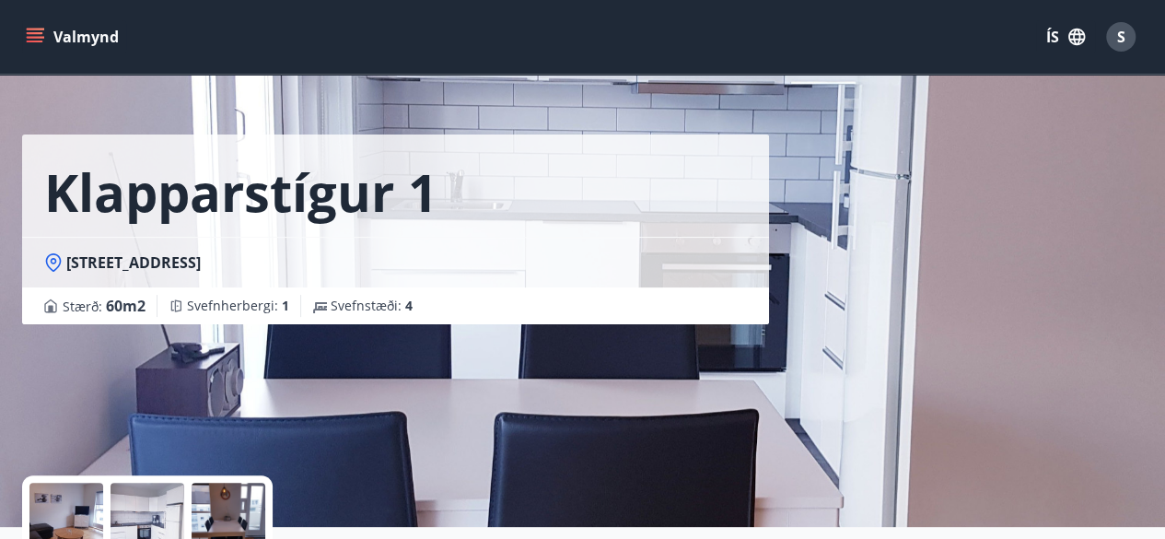
scroll to position [0, 0]
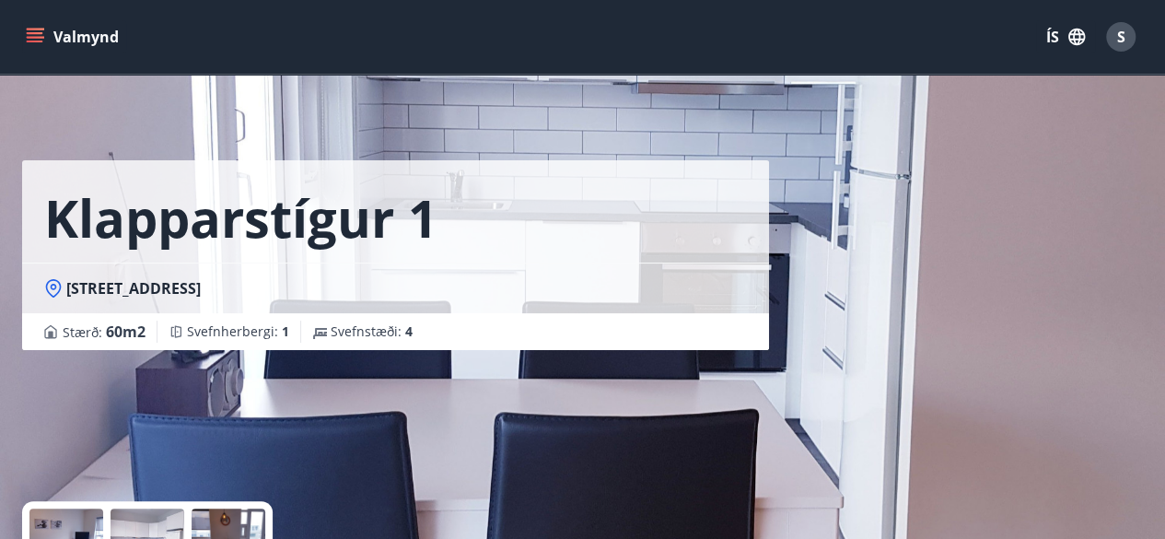
click at [81, 38] on button "Valmynd" at bounding box center [74, 36] width 104 height 33
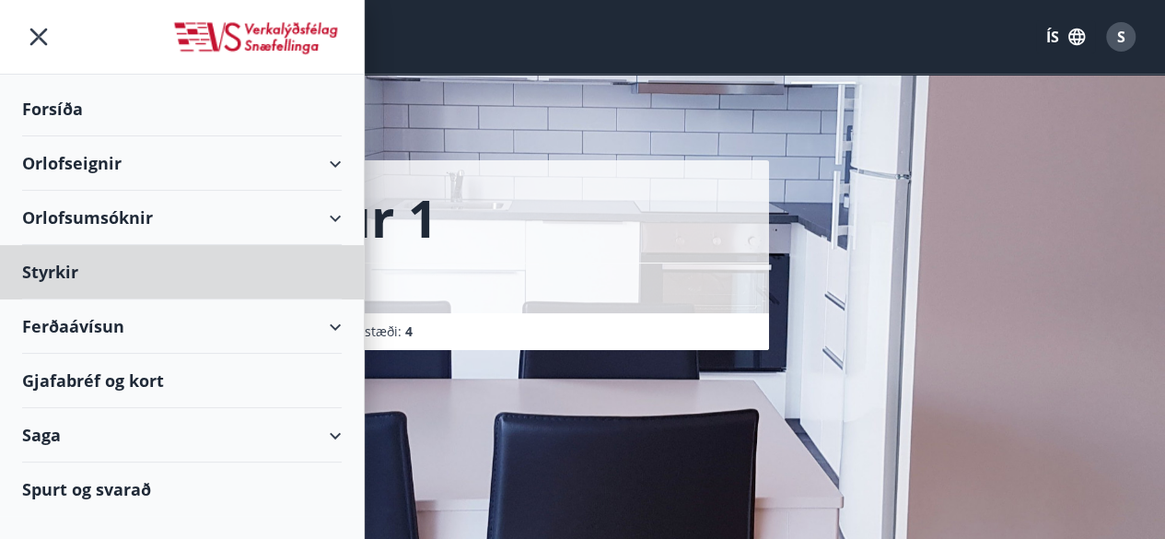
click at [74, 110] on div "Forsíða" at bounding box center [182, 109] width 320 height 54
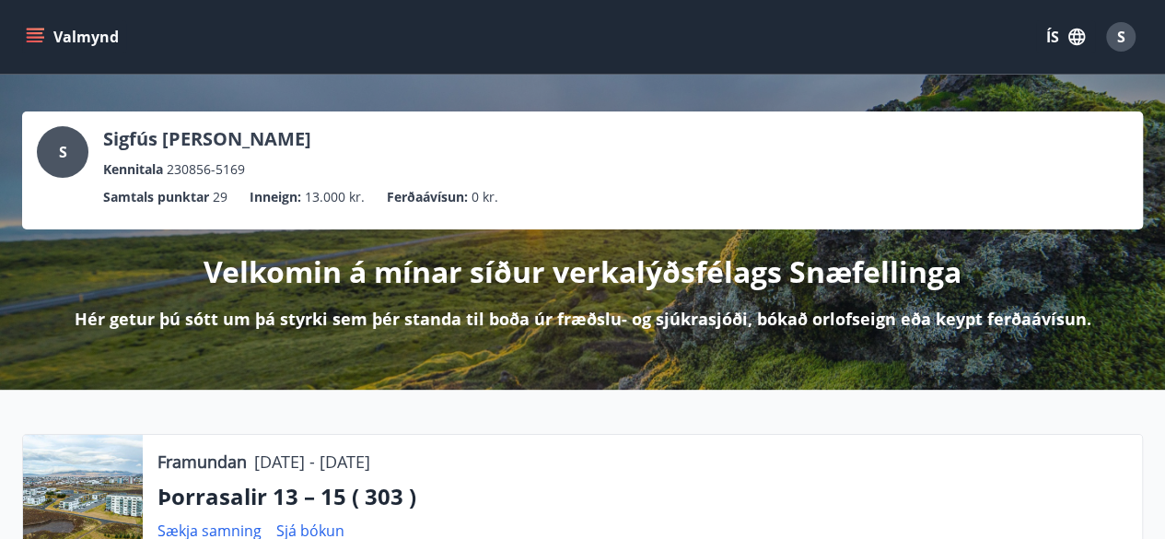
click at [37, 28] on icon "menu" at bounding box center [35, 37] width 18 height 18
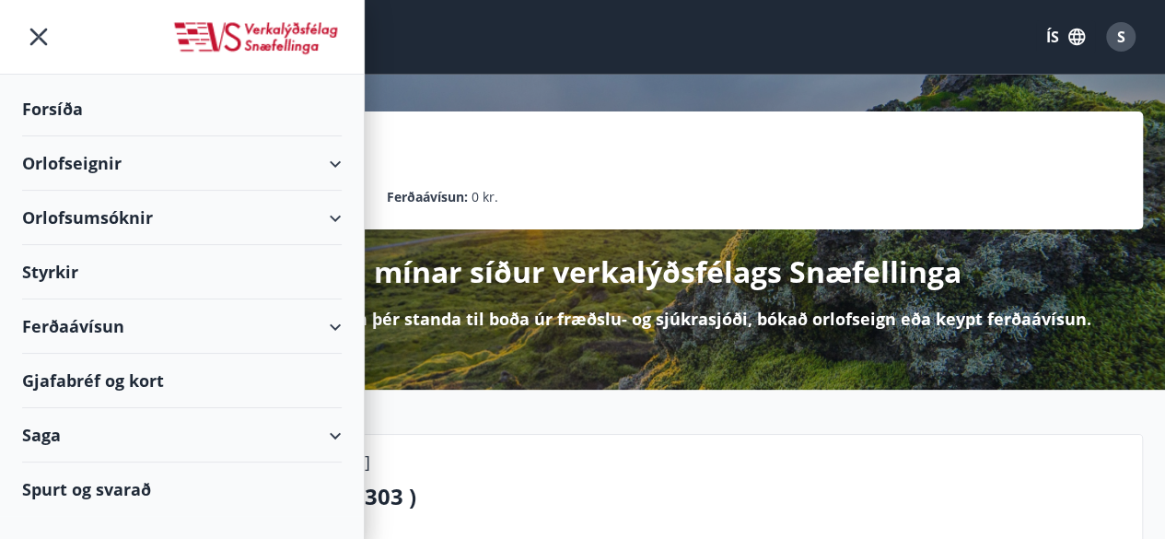
click at [39, 37] on icon "menu" at bounding box center [39, 37] width 4 height 4
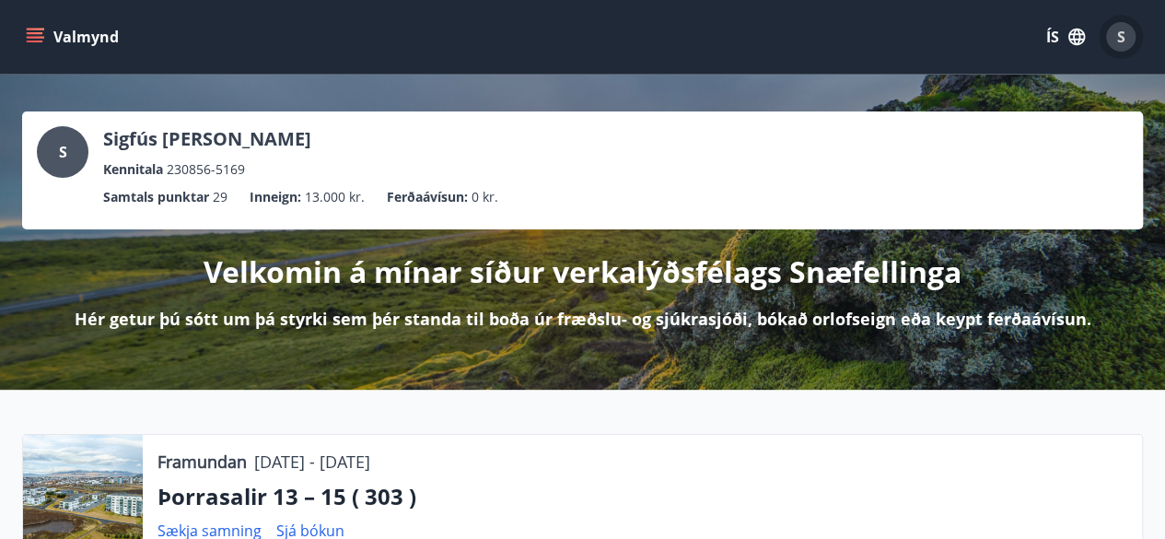
click at [1120, 34] on span "S" at bounding box center [1122, 37] width 8 height 20
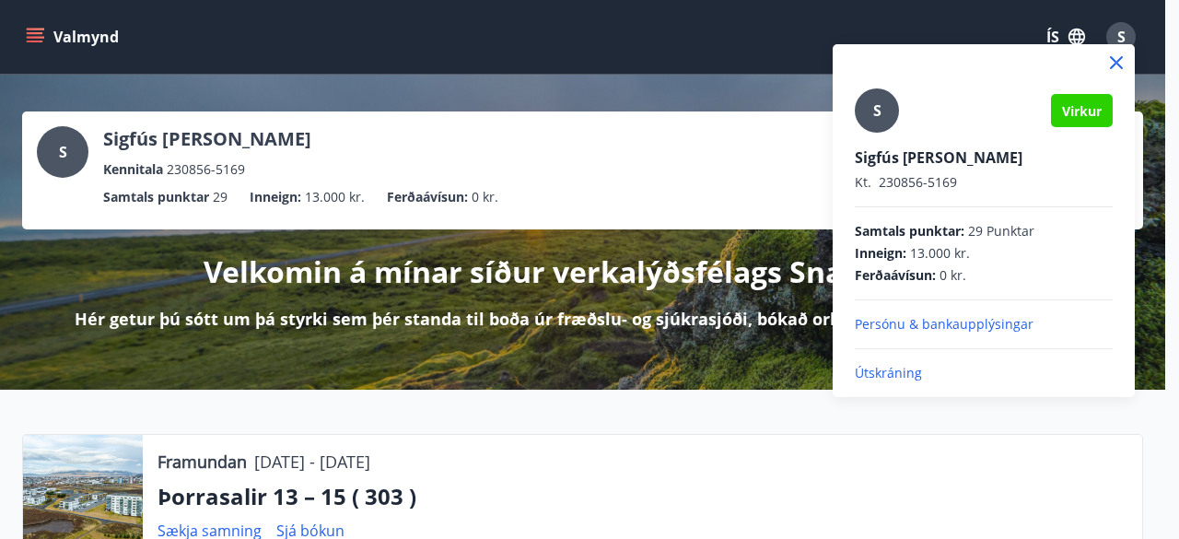
click at [911, 373] on p "Útskráning" at bounding box center [984, 373] width 258 height 18
